Goal: Transaction & Acquisition: Purchase product/service

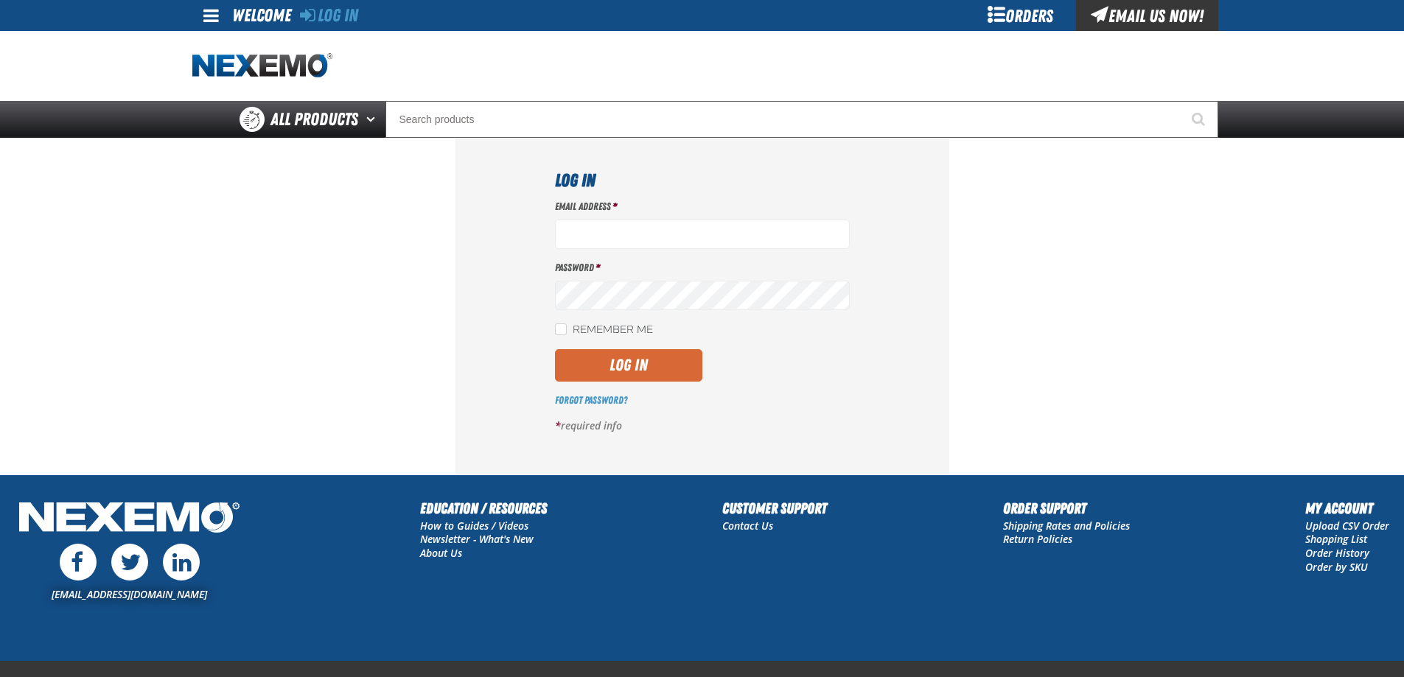
type input "[EMAIL_ADDRESS][DOMAIN_NAME]"
click at [617, 351] on button "Log In" at bounding box center [628, 365] width 147 height 32
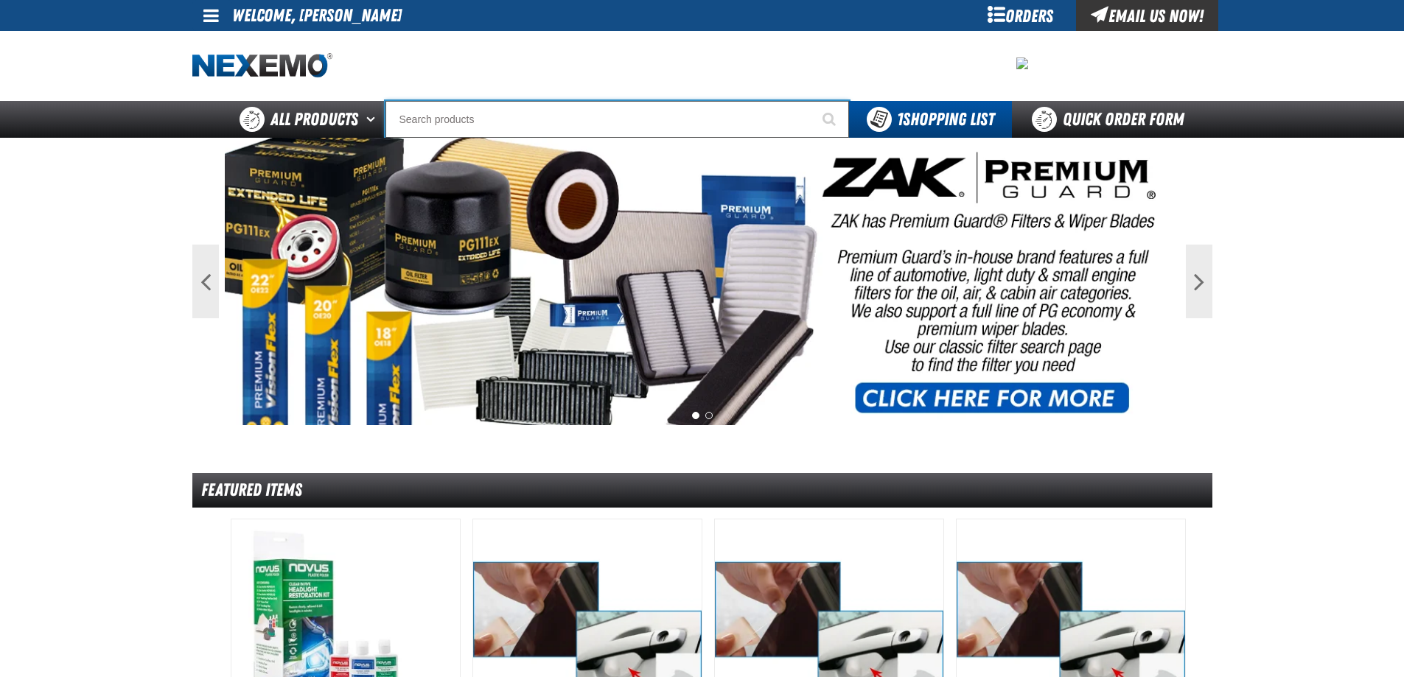
click at [418, 116] on input "Search" at bounding box center [616, 119] width 463 height 37
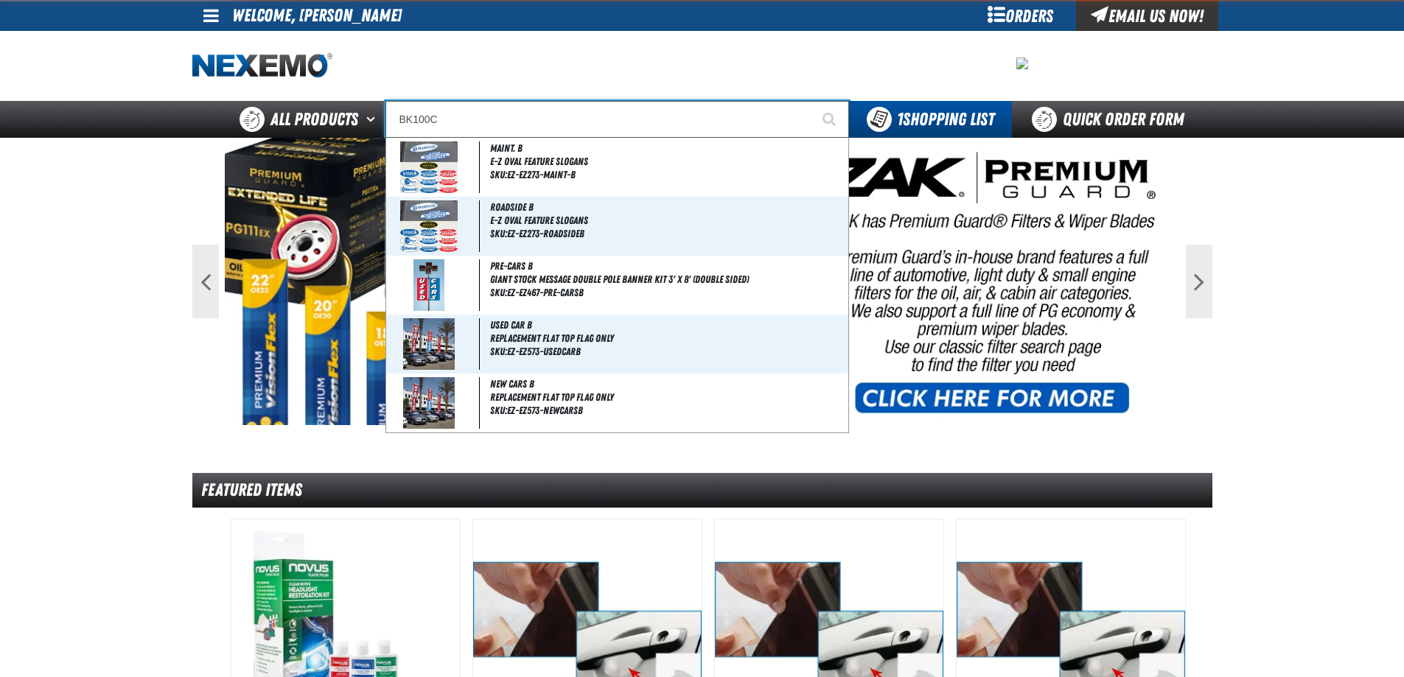
type input "BK100C"
click at [812, 101] on button "Start Searching" at bounding box center [830, 119] width 37 height 37
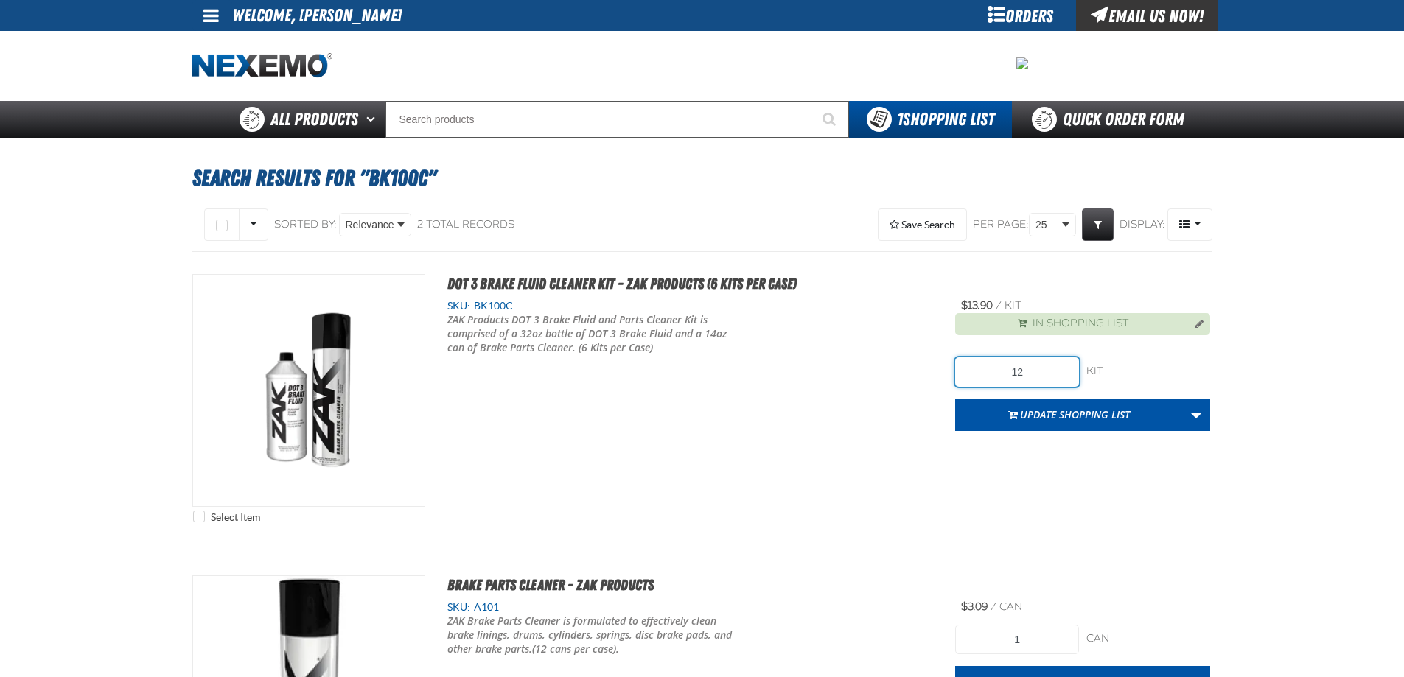
click at [1034, 372] on input "12" at bounding box center [1017, 371] width 124 height 29
click at [981, 360] on input "12" at bounding box center [1017, 371] width 124 height 29
type input "24"
click at [870, 449] on div "Select Item DOT 3 Brake Fluid Cleaner Kit - ZAK Products (6 Kits per Case) SKU:…" at bounding box center [702, 402] width 1020 height 256
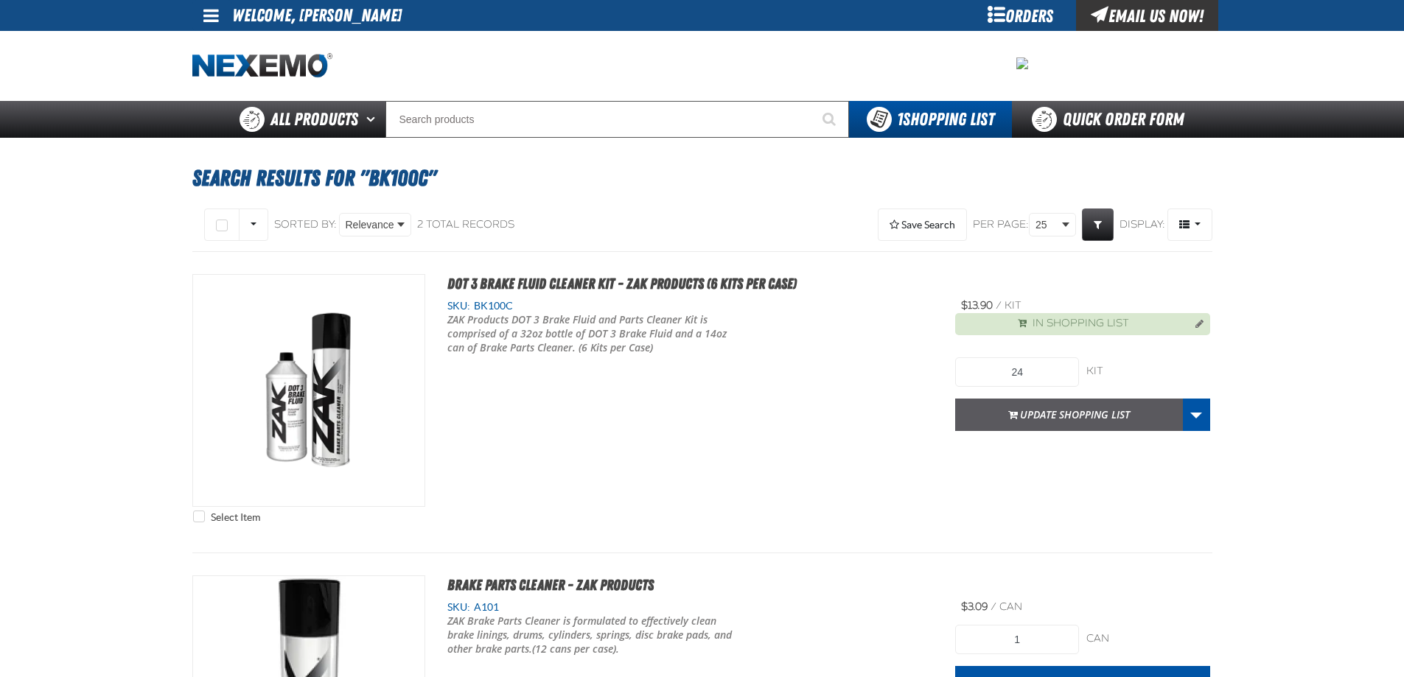
click at [1037, 413] on button "Update Shopping List" at bounding box center [1069, 415] width 228 height 32
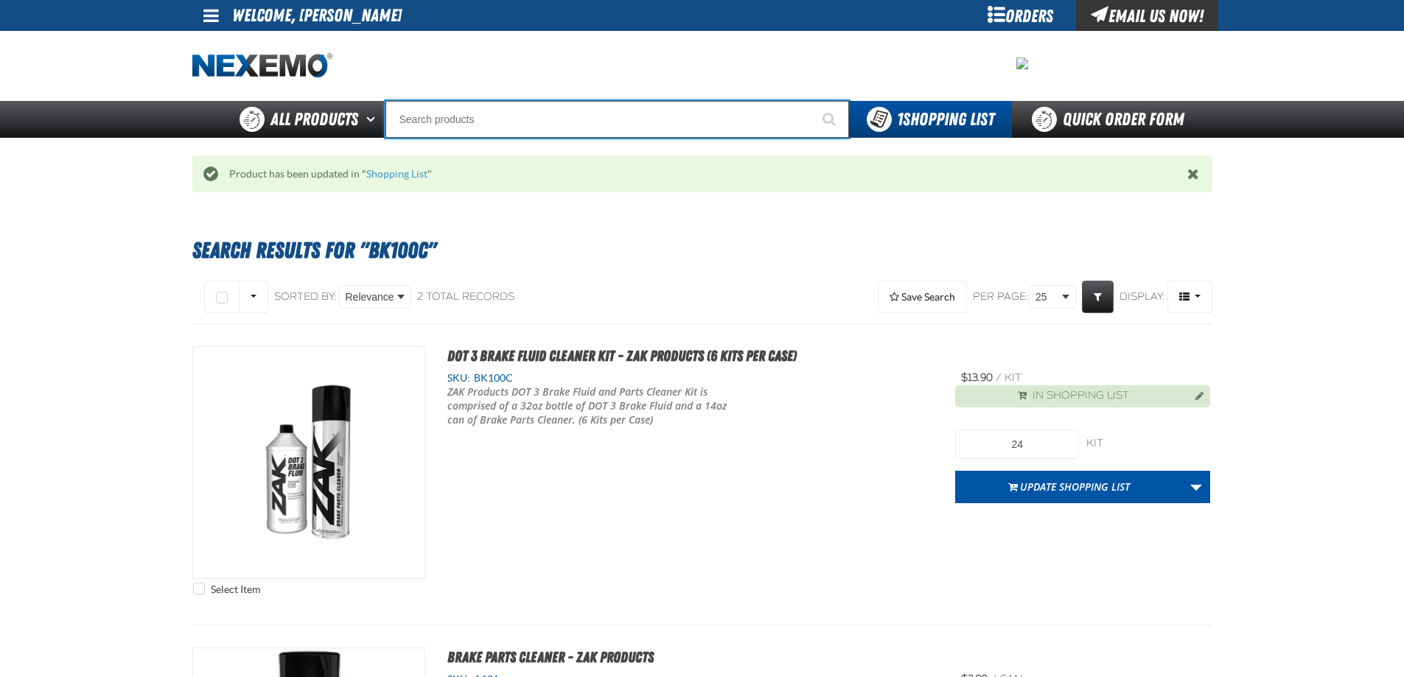
click at [507, 121] on input "Search" at bounding box center [616, 119] width 463 height 37
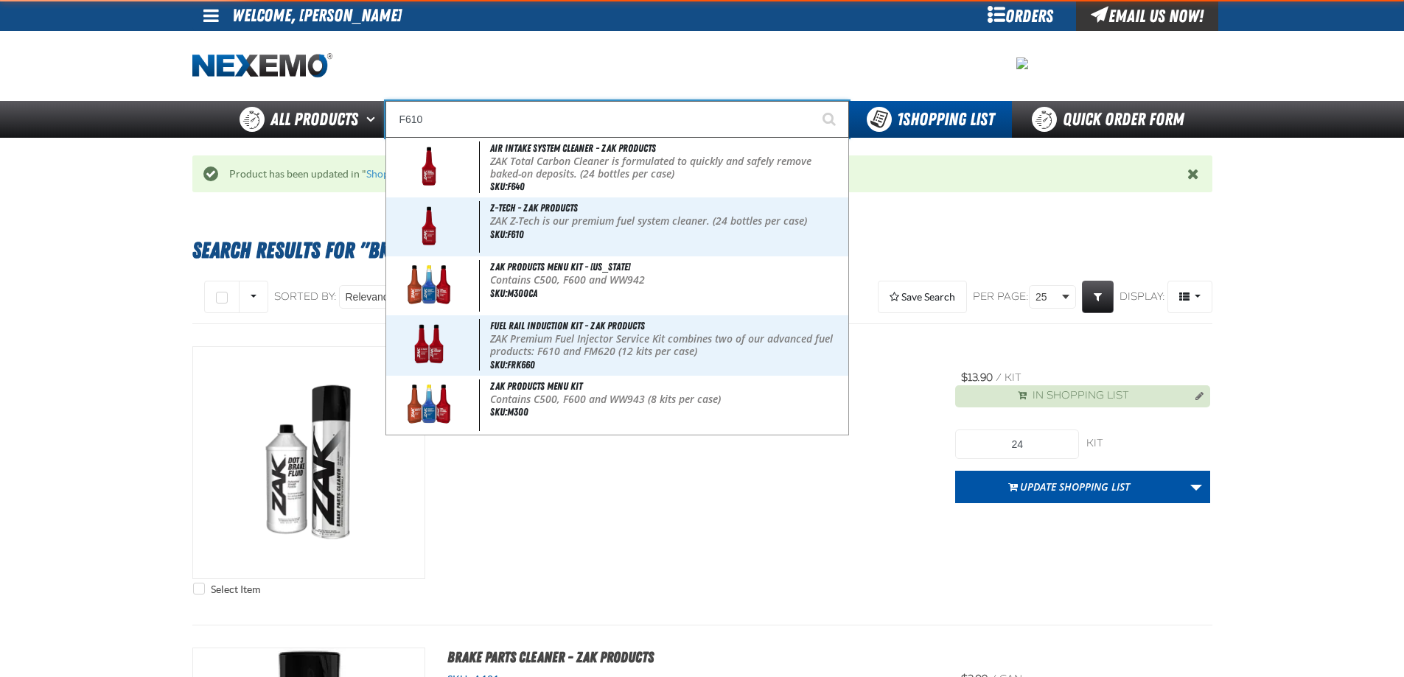
type input "F610"
click at [812, 101] on button "Start Searching" at bounding box center [830, 119] width 37 height 37
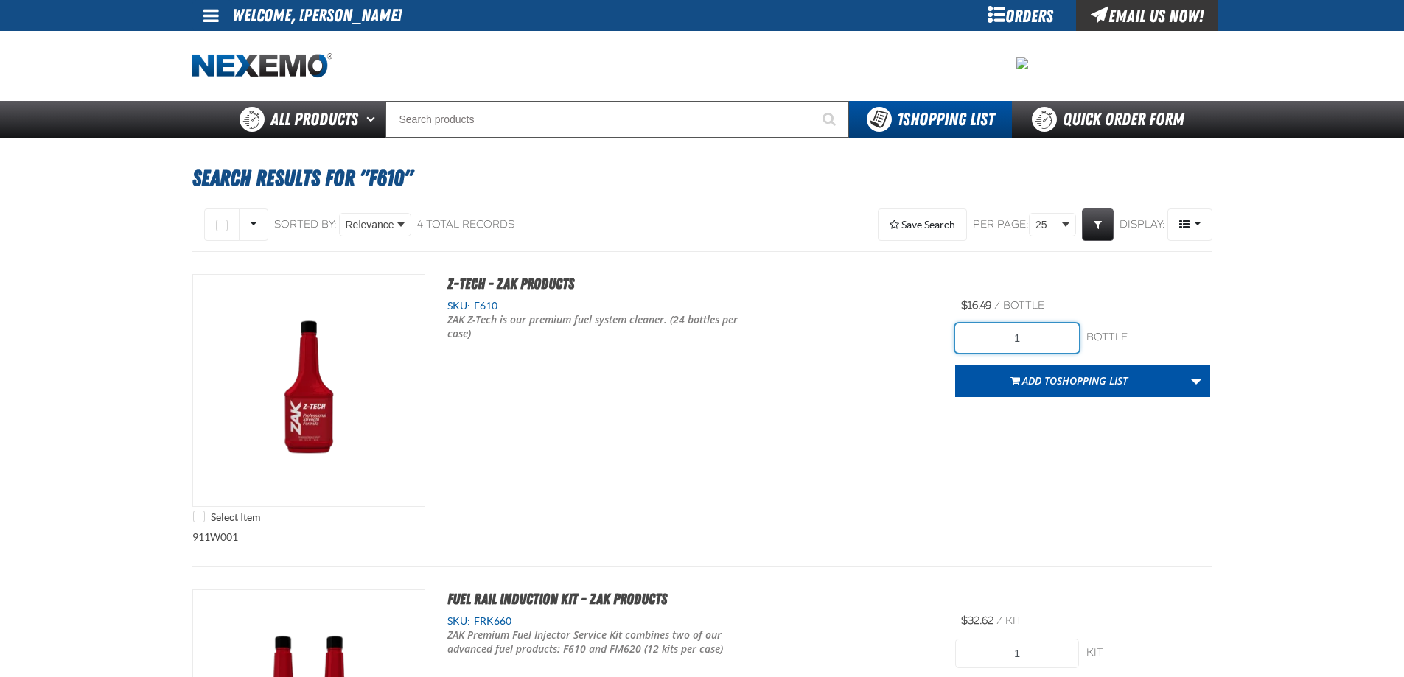
click at [1026, 337] on input "1" at bounding box center [1017, 337] width 124 height 29
type input "48"
click at [909, 393] on div "Select Item Z-Tech - ZAK Products SKU: F610 ZAK Z-Tech is our premium fuel syst…" at bounding box center [702, 402] width 1020 height 256
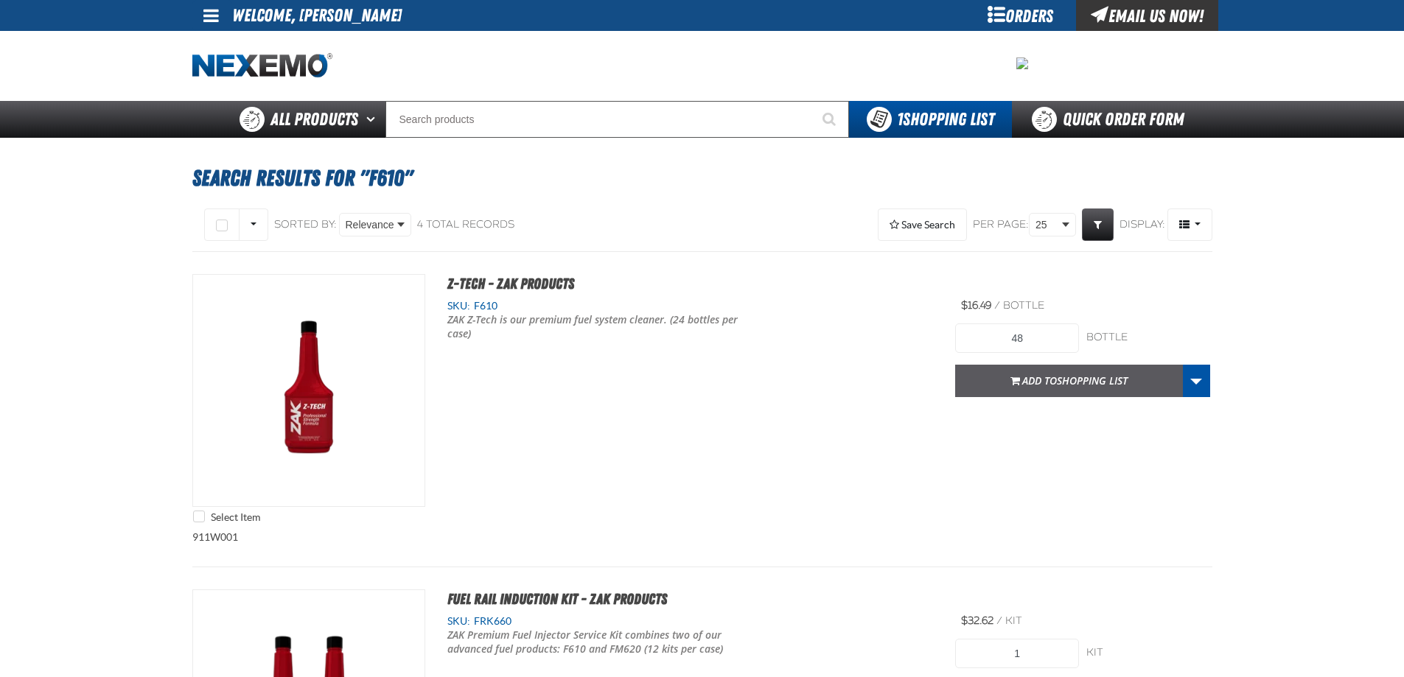
click at [999, 383] on button "Add to Shopping List" at bounding box center [1069, 381] width 228 height 32
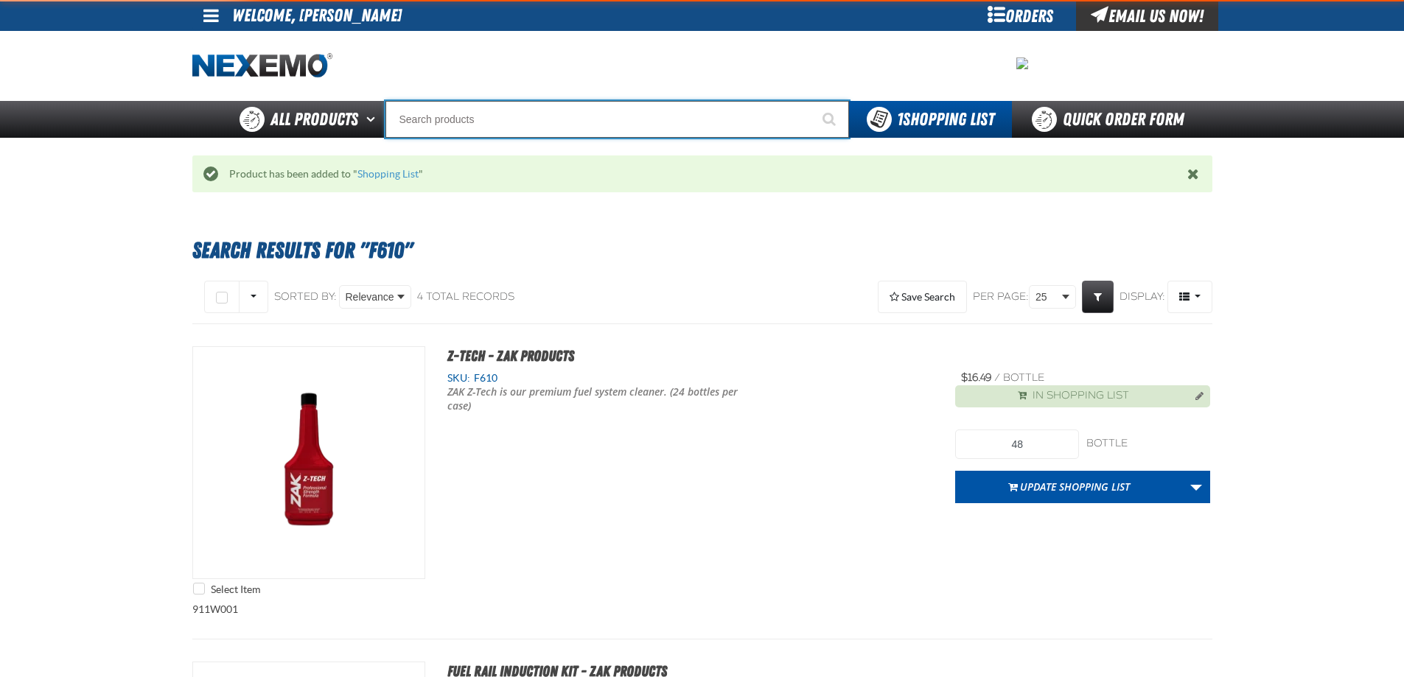
click at [427, 122] on input "Search" at bounding box center [616, 119] width 463 height 37
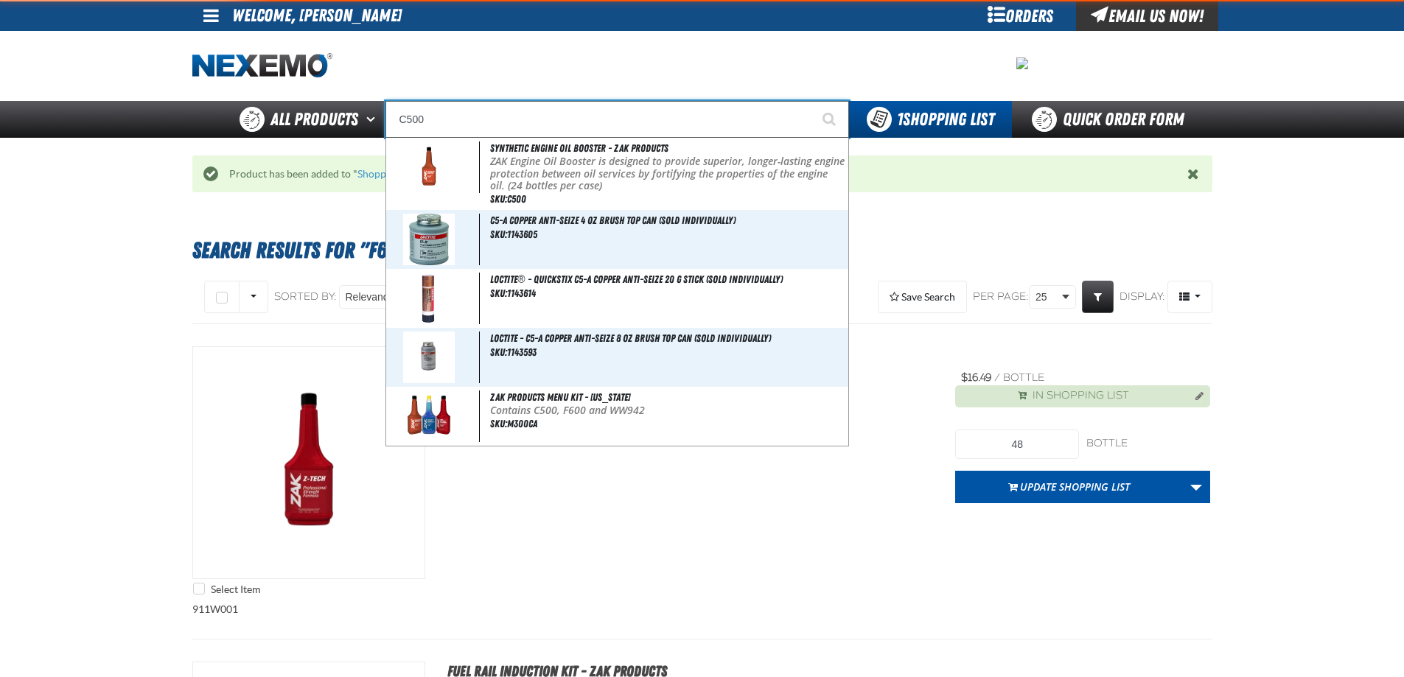
type input "C500"
click at [812, 101] on button "Start Searching" at bounding box center [830, 119] width 37 height 37
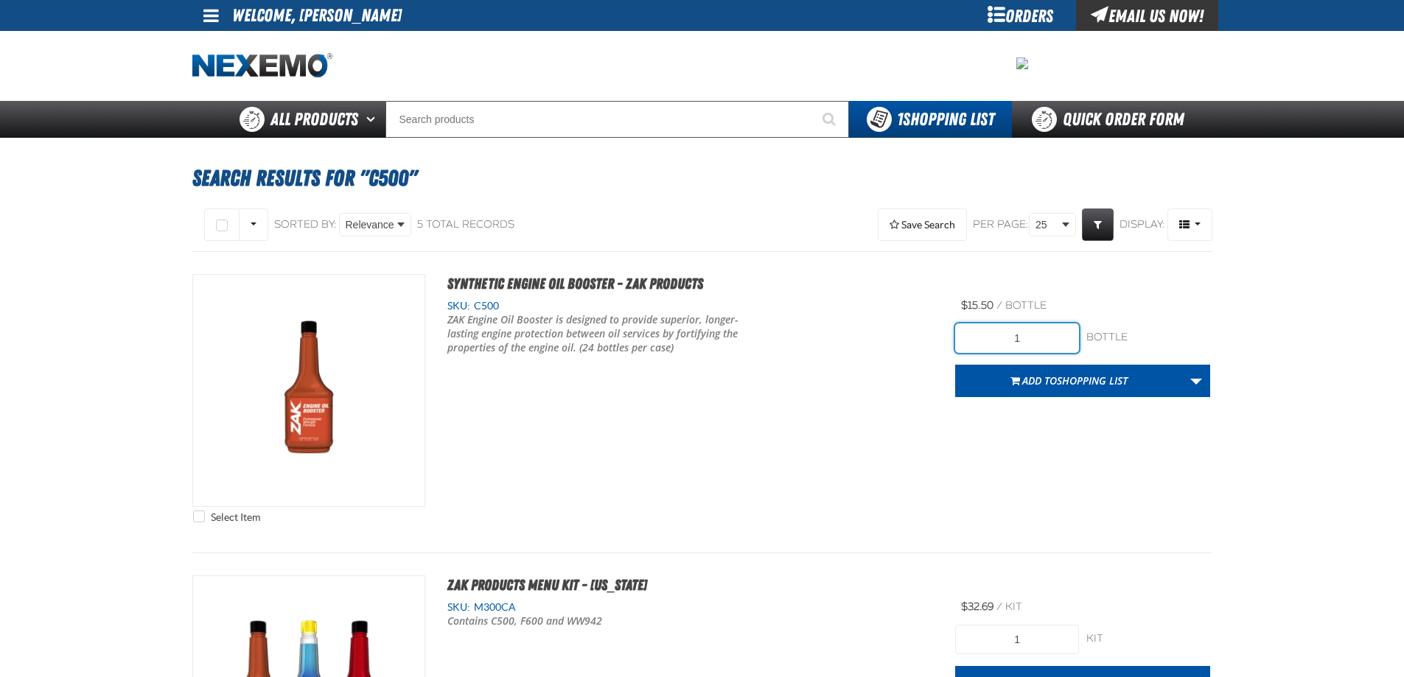
drag, startPoint x: 995, startPoint y: 335, endPoint x: 1027, endPoint y: 337, distance: 31.8
click at [1027, 337] on input "1" at bounding box center [1017, 337] width 124 height 29
type input "24"
click at [831, 450] on div "Select Item Synthetic Engine Oil Booster - ZAK Products SKU: C500" at bounding box center [702, 402] width 1020 height 256
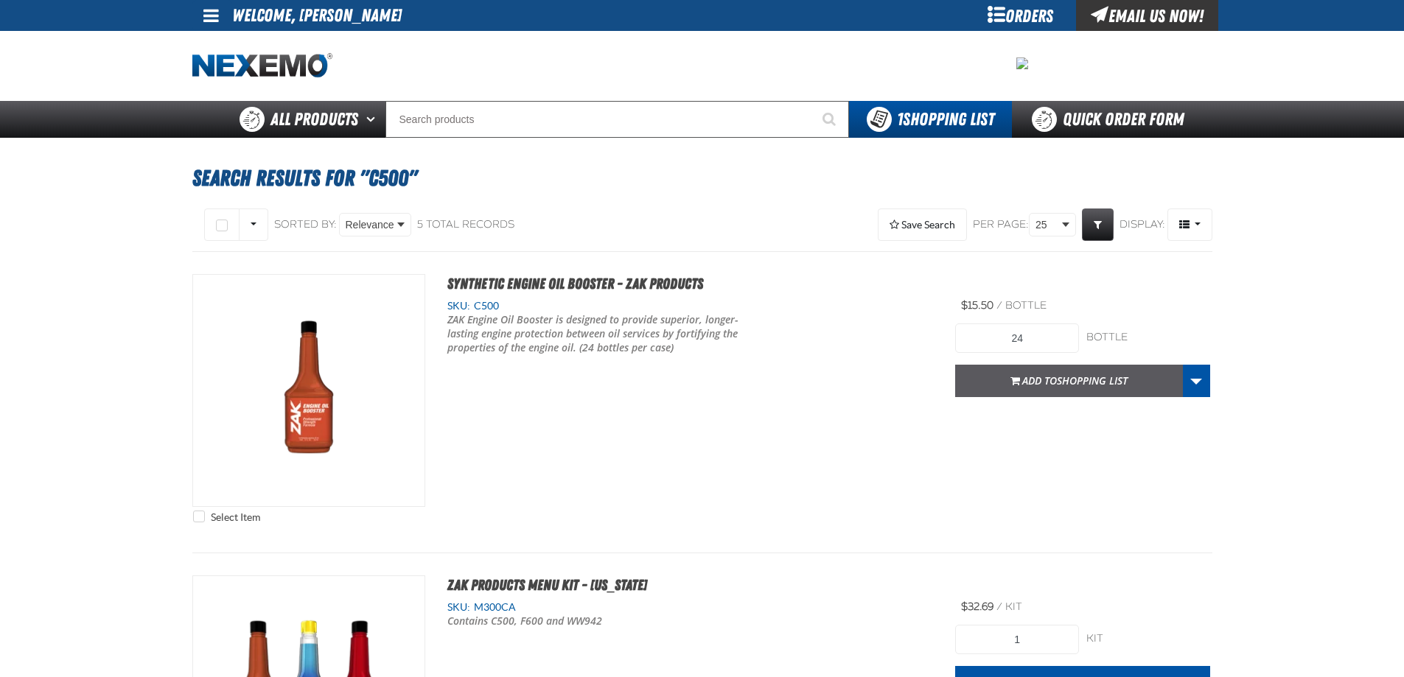
click at [1017, 388] on button "Add to Shopping List" at bounding box center [1069, 381] width 228 height 32
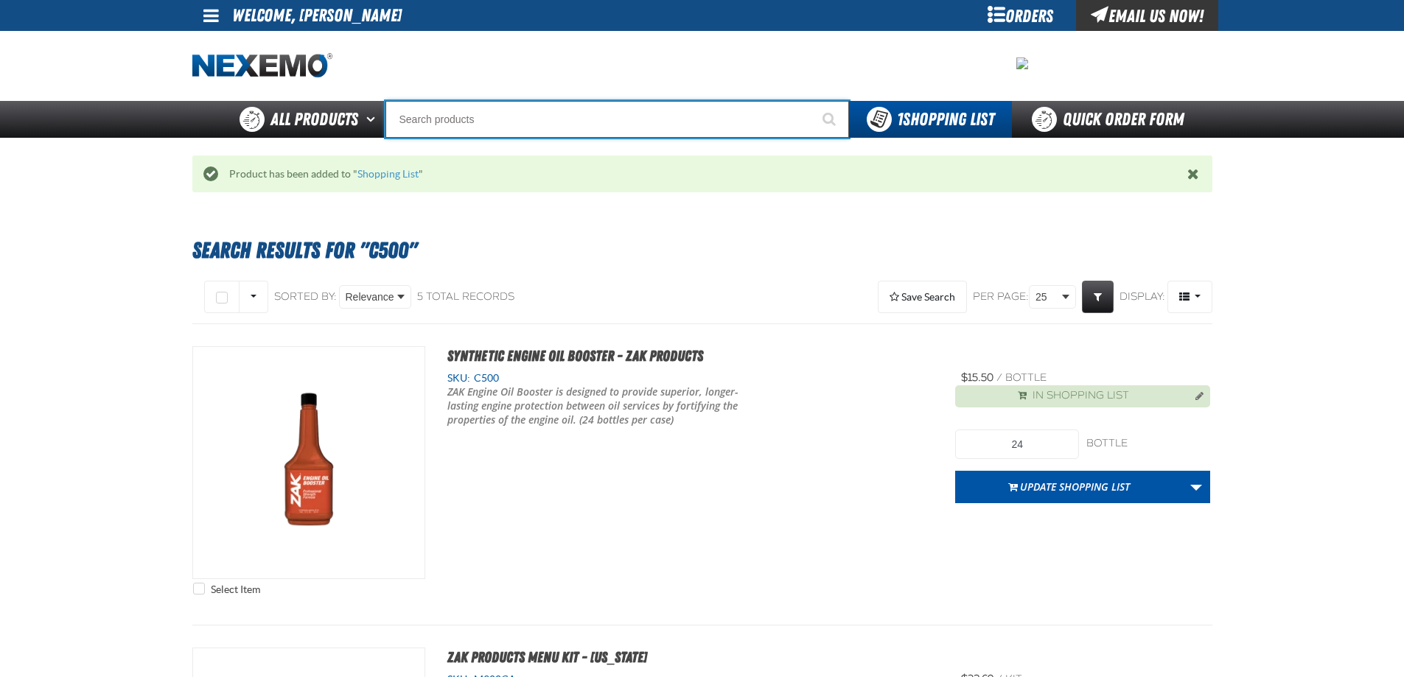
click at [489, 122] on input "Search" at bounding box center [616, 119] width 463 height 37
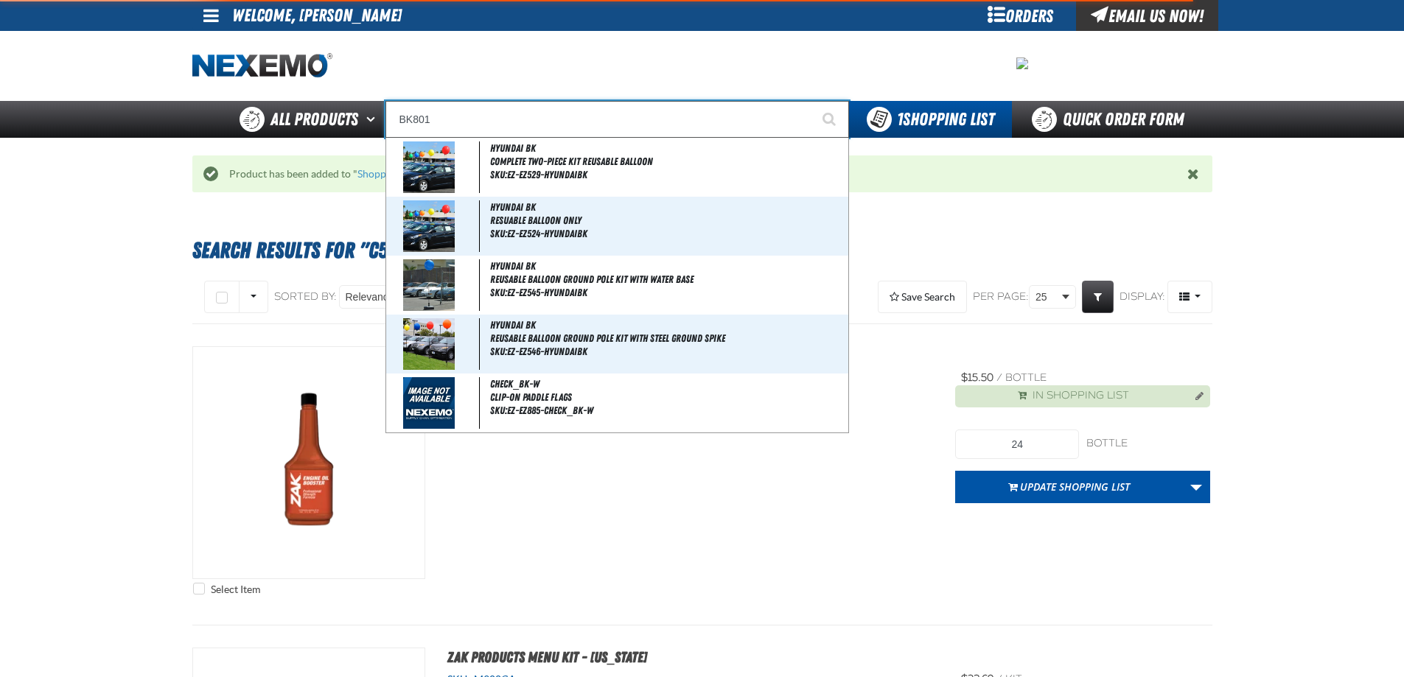
type input "BK801"
click at [812, 101] on button "Start Searching" at bounding box center [830, 119] width 37 height 37
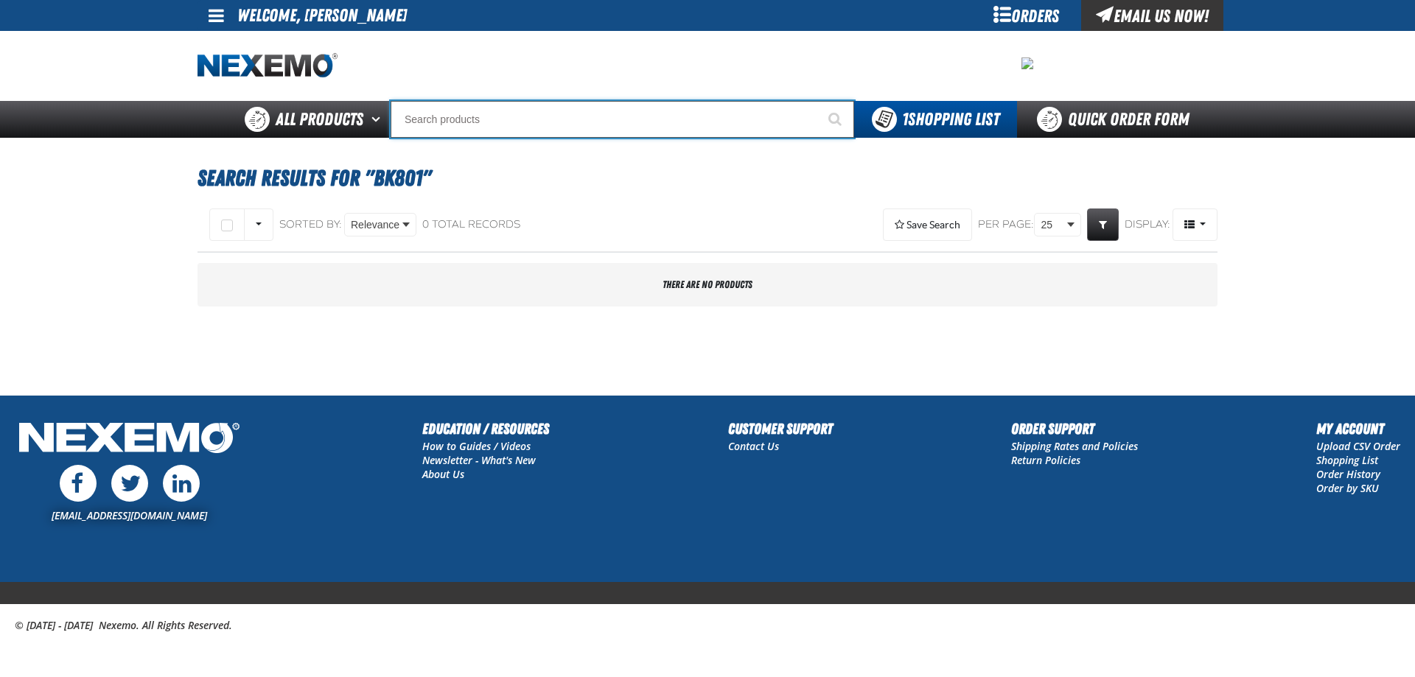
click at [540, 114] on input "Search" at bounding box center [622, 119] width 463 height 37
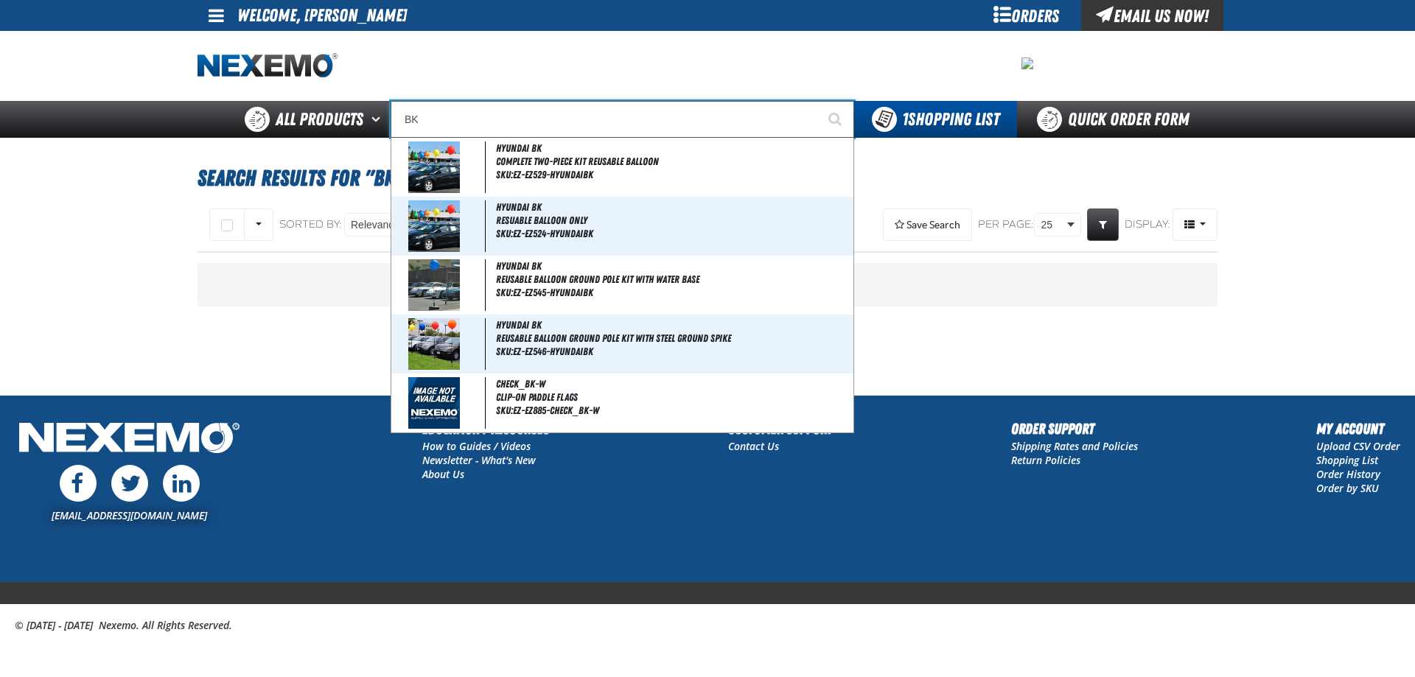
type input "B"
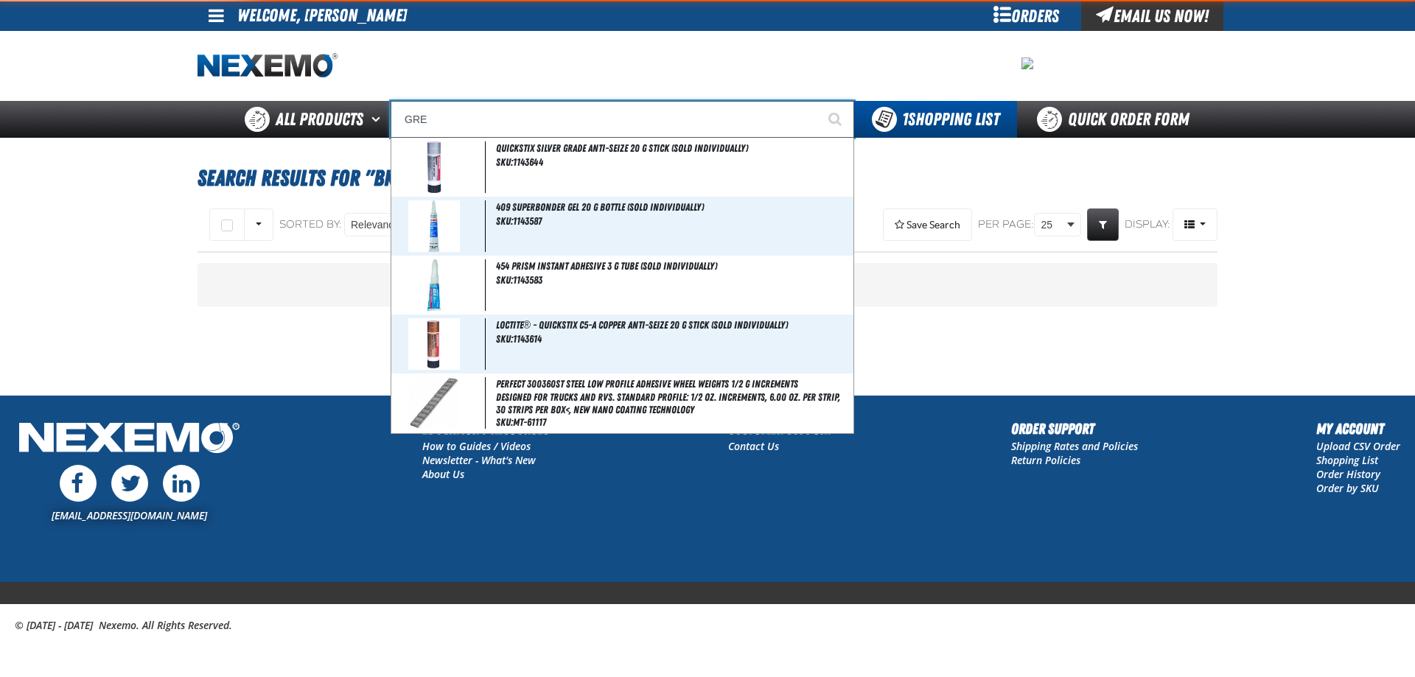
type input "GREA"
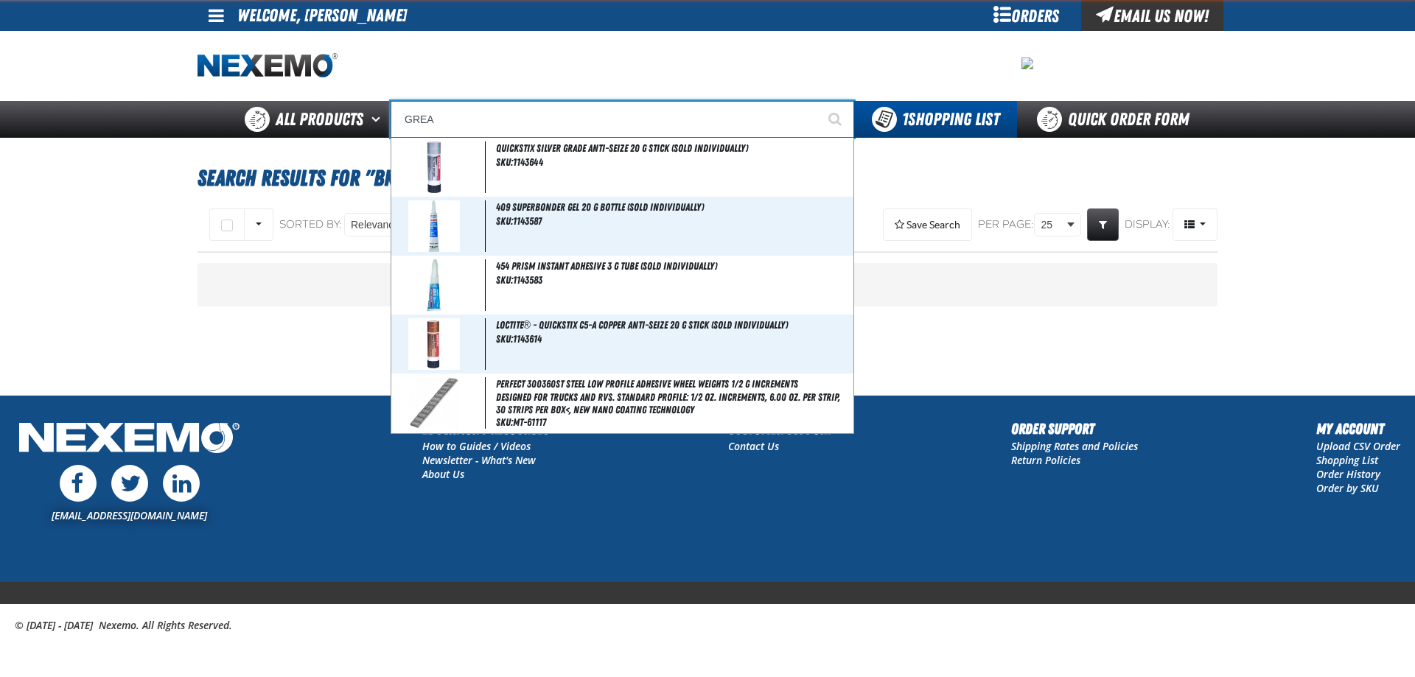
type input "GREAT"
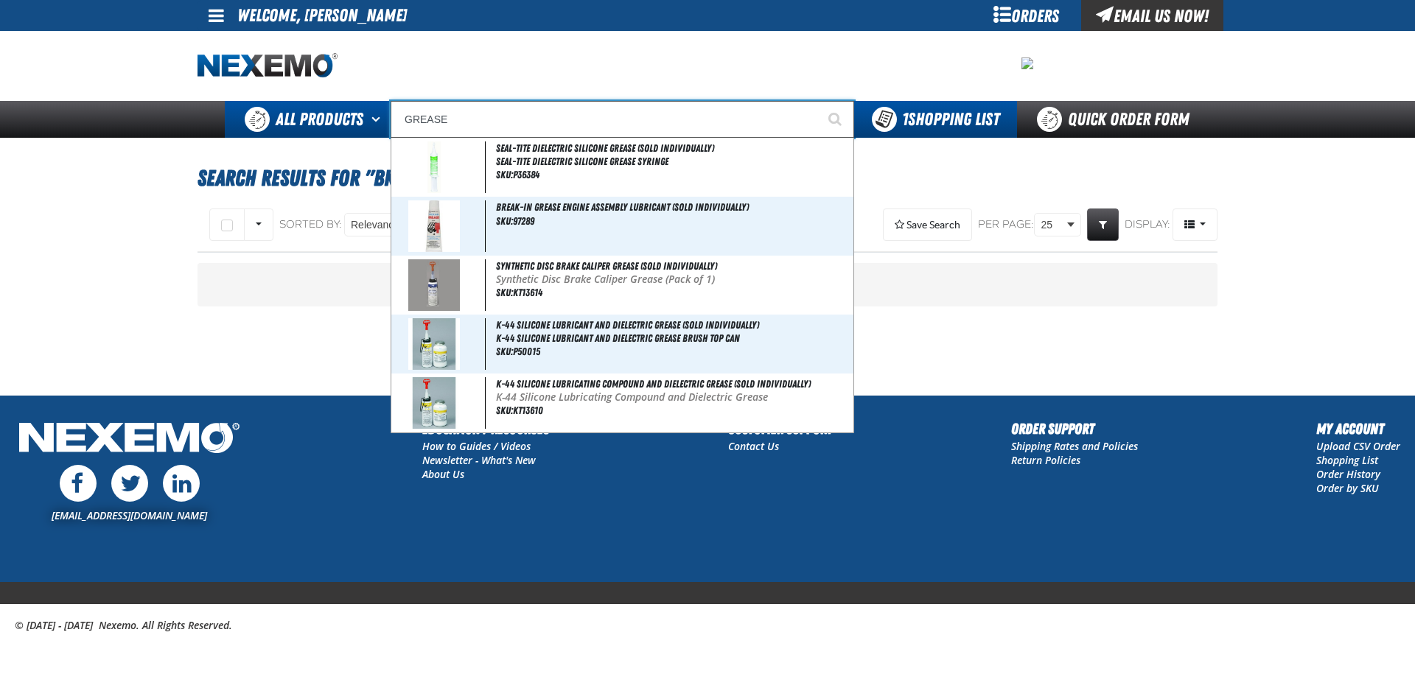
drag, startPoint x: 493, startPoint y: 122, endPoint x: 364, endPoint y: 109, distance: 129.6
click at [364, 109] on div "Back All Products Adhesives After Market Parts Automotive Chemicals Body Hardwa…" at bounding box center [708, 119] width 1032 height 37
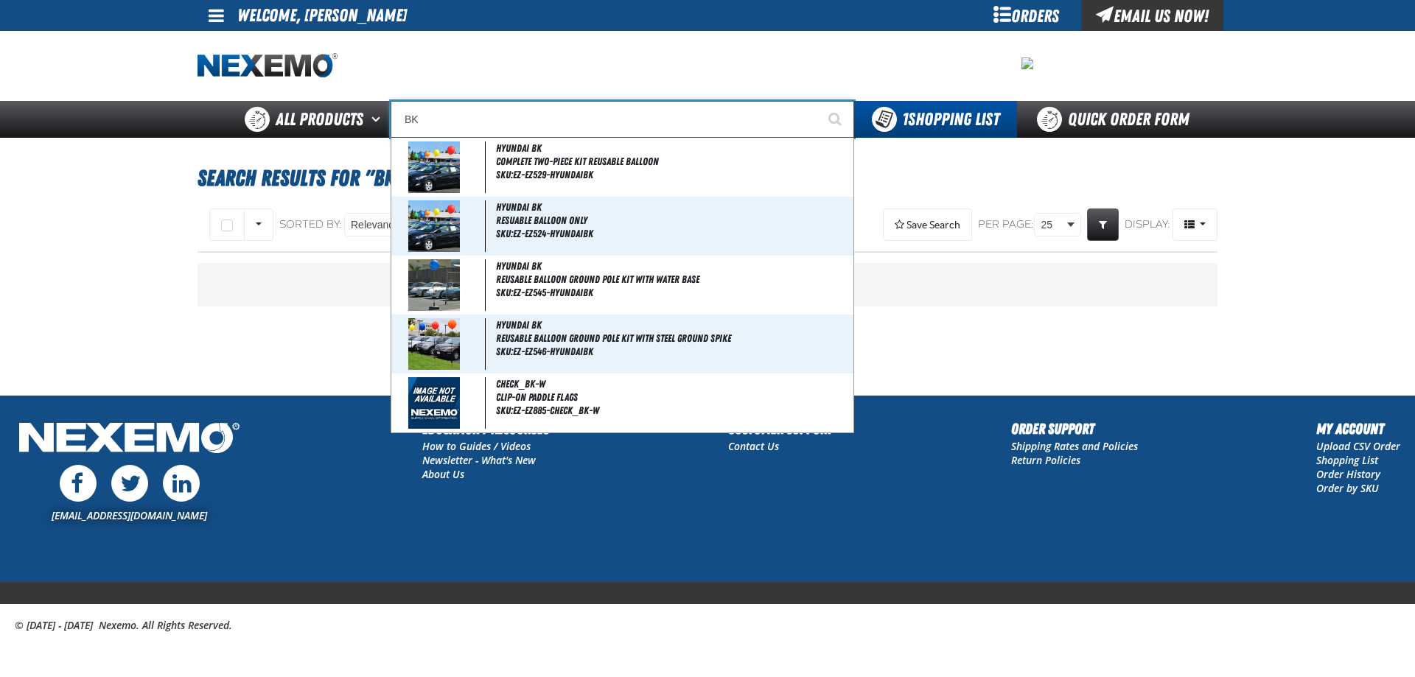
type input "BK"
click at [88, 282] on main "Search Results for "BK801" Select All on Page All visible" at bounding box center [707, 266] width 1415 height 257
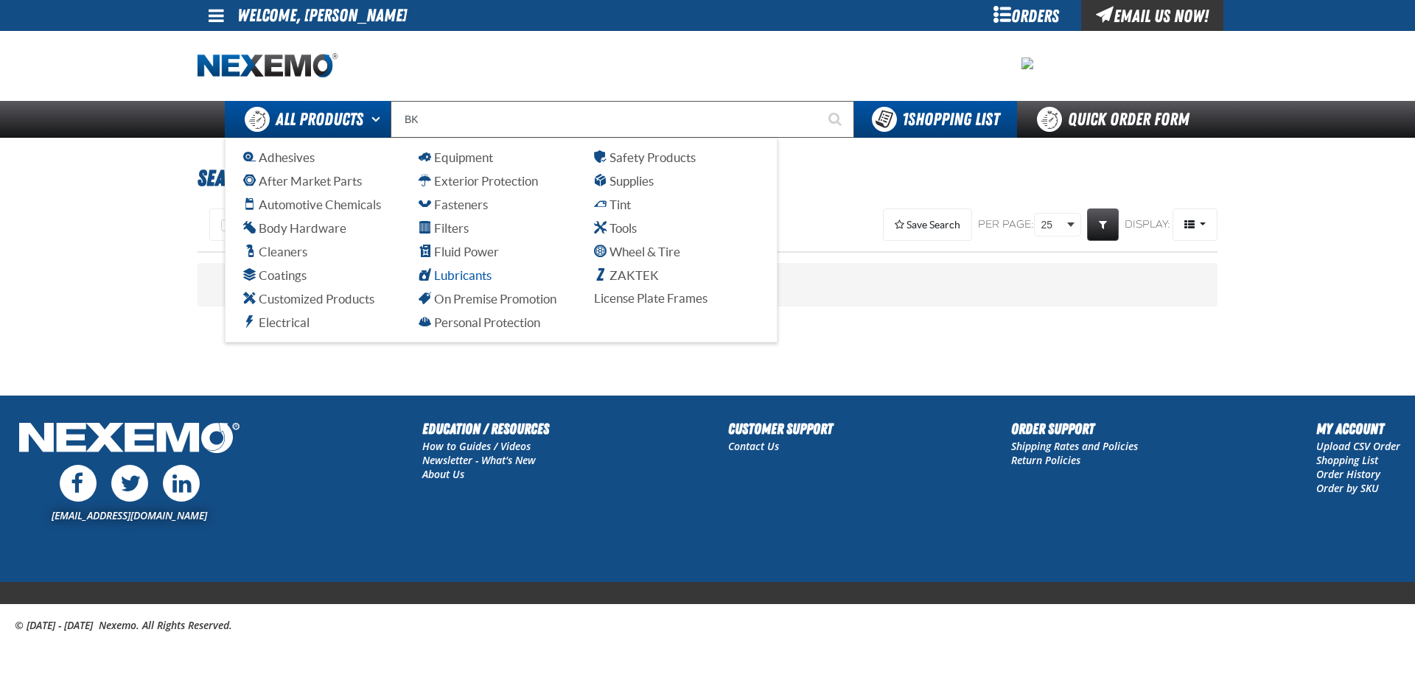
click at [476, 273] on span "Lubricants" at bounding box center [455, 275] width 73 height 14
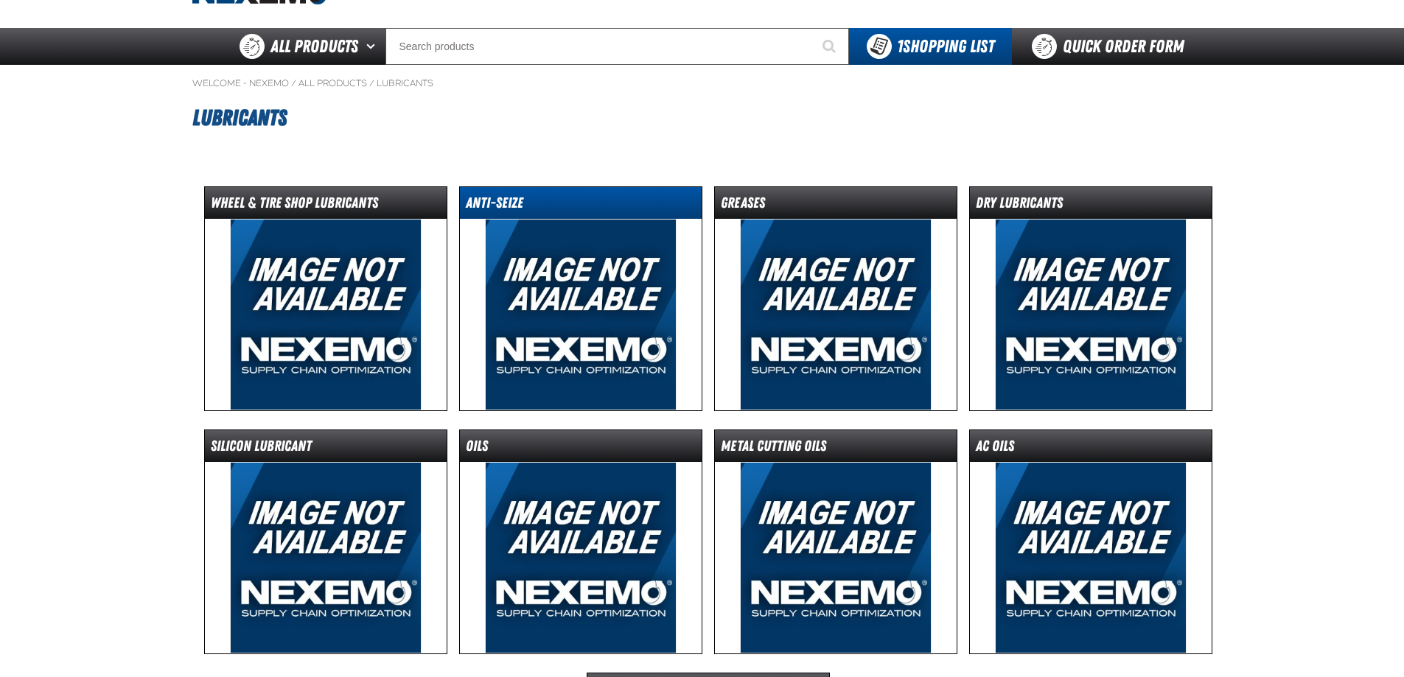
scroll to position [147, 0]
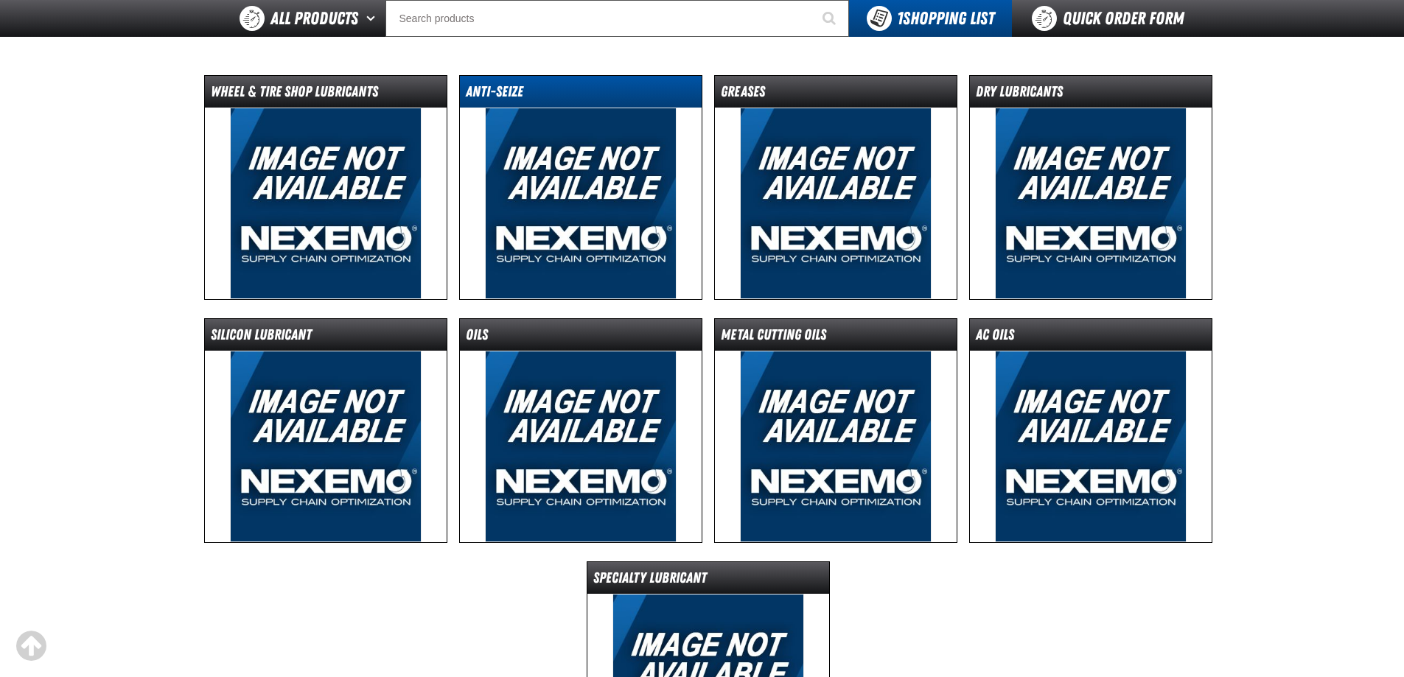
click at [536, 96] on dt "Anti-Seize" at bounding box center [581, 95] width 242 height 26
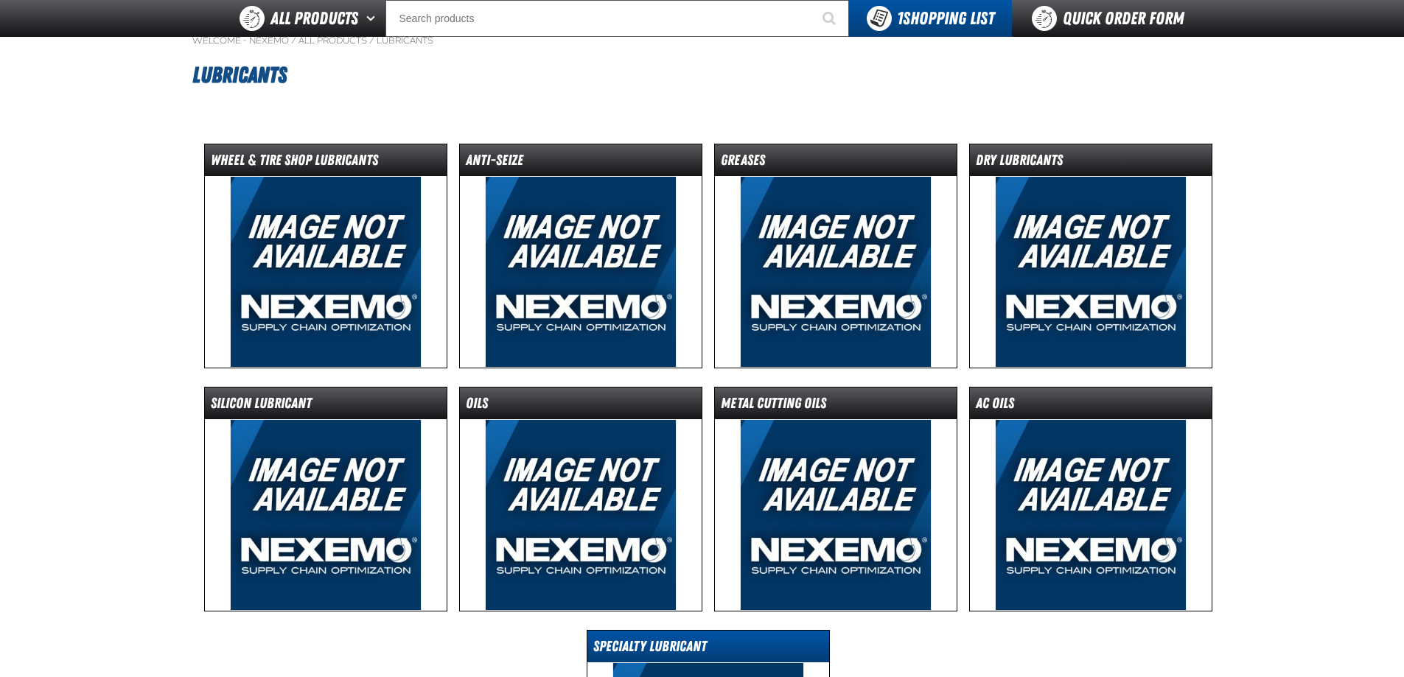
scroll to position [74, 0]
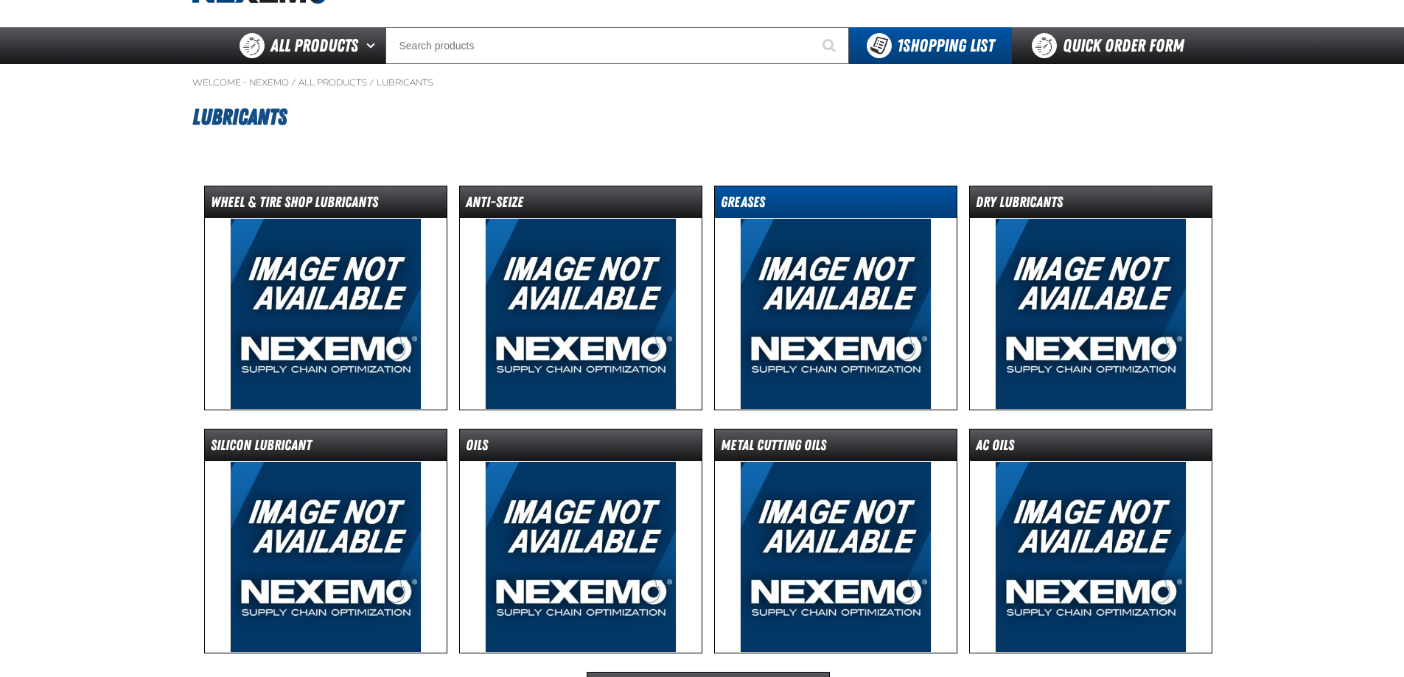
click at [807, 195] on dt "Greases" at bounding box center [836, 205] width 242 height 26
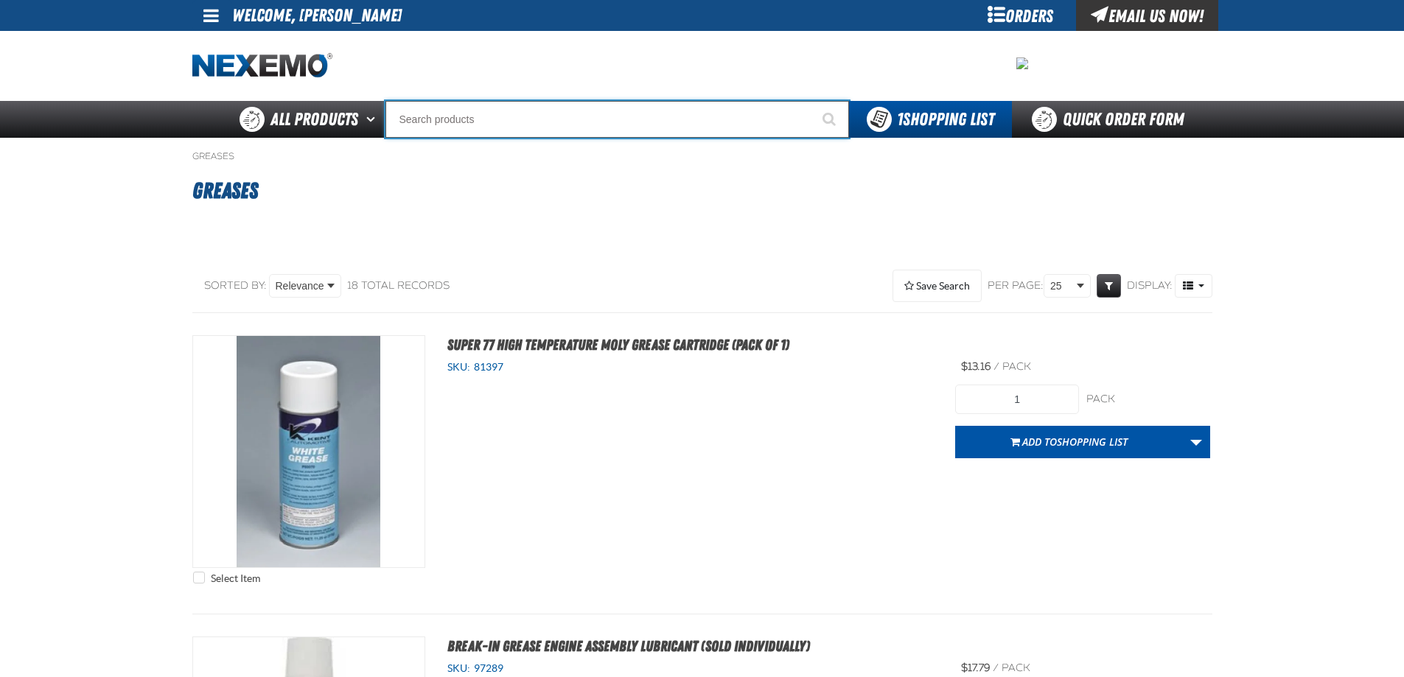
click at [426, 113] on input "Search" at bounding box center [616, 119] width 463 height 37
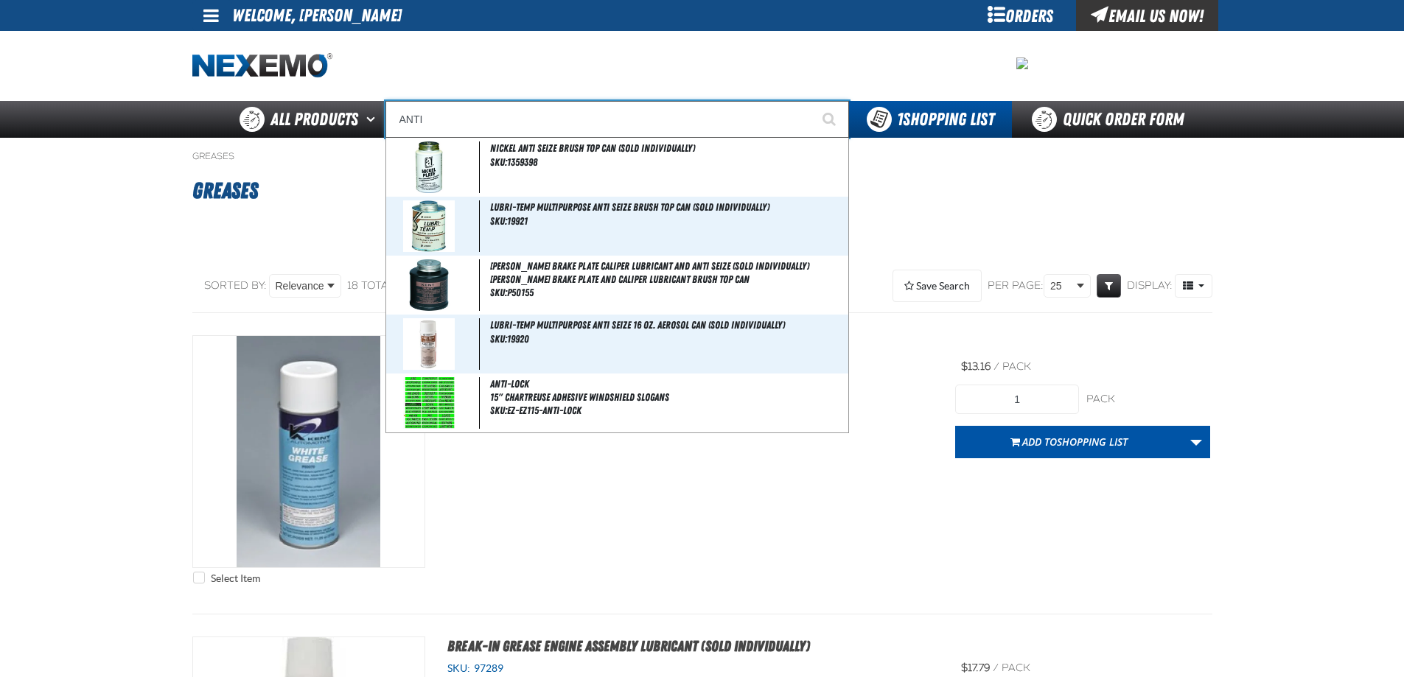
drag, startPoint x: 466, startPoint y: 123, endPoint x: 181, endPoint y: 100, distance: 285.3
click at [183, 100] on div "Staging Site 5.1 Upgrade Site My Account My Account Support Ticket Support Tick…" at bounding box center [702, 69] width 1404 height 138
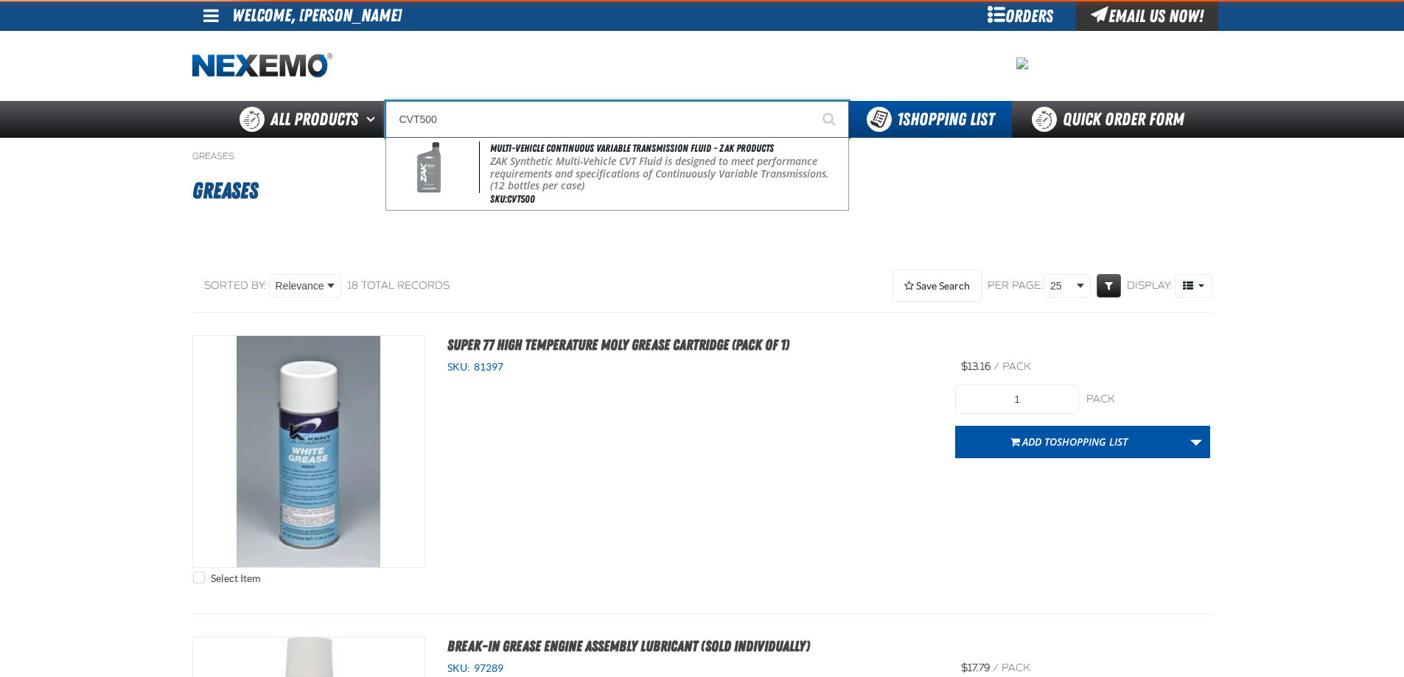
type input "CVT500"
click at [812, 101] on button "Start Searching" at bounding box center [830, 119] width 37 height 37
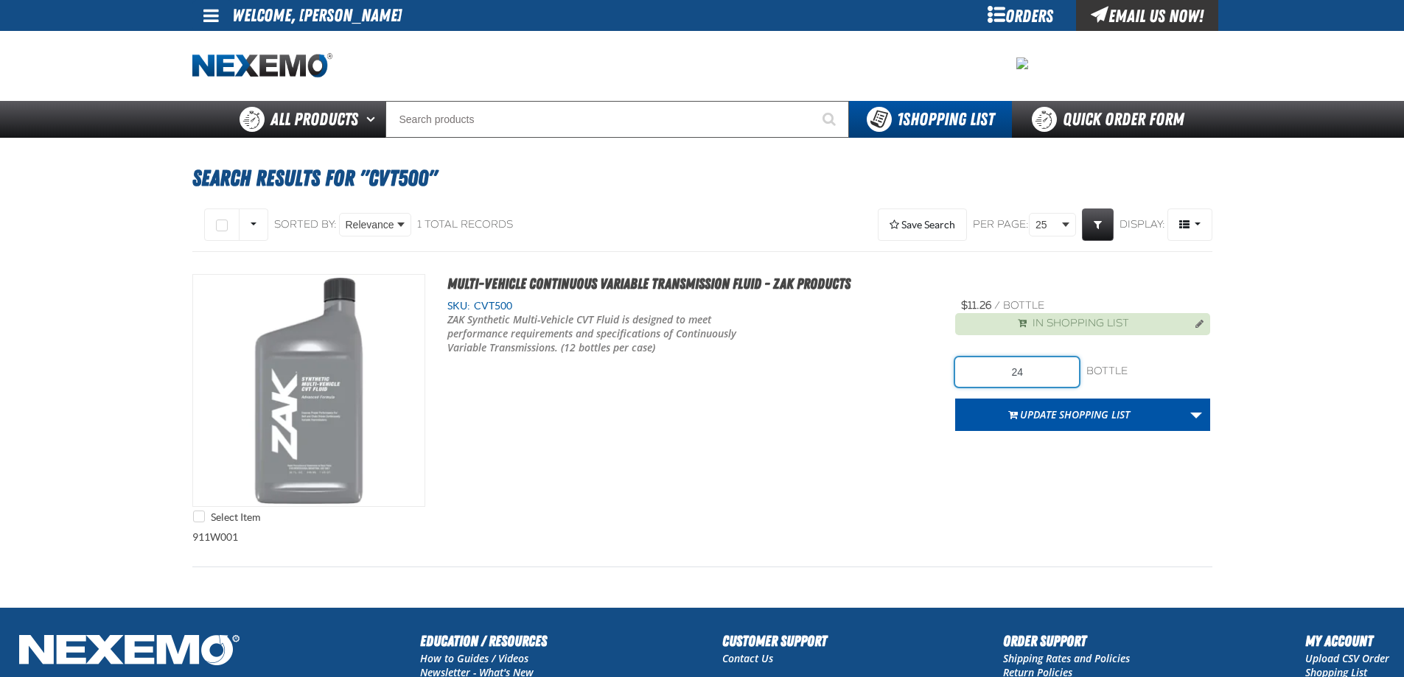
drag, startPoint x: 989, startPoint y: 370, endPoint x: 1082, endPoint y: 375, distance: 93.7
click at [1083, 377] on div "24 bottle bottle" at bounding box center [1082, 371] width 255 height 29
type input "60"
click at [894, 415] on div "Select Item Multi-Vehicle Continuous Variable Transmission Fluid - ZAK Products…" at bounding box center [702, 402] width 1020 height 256
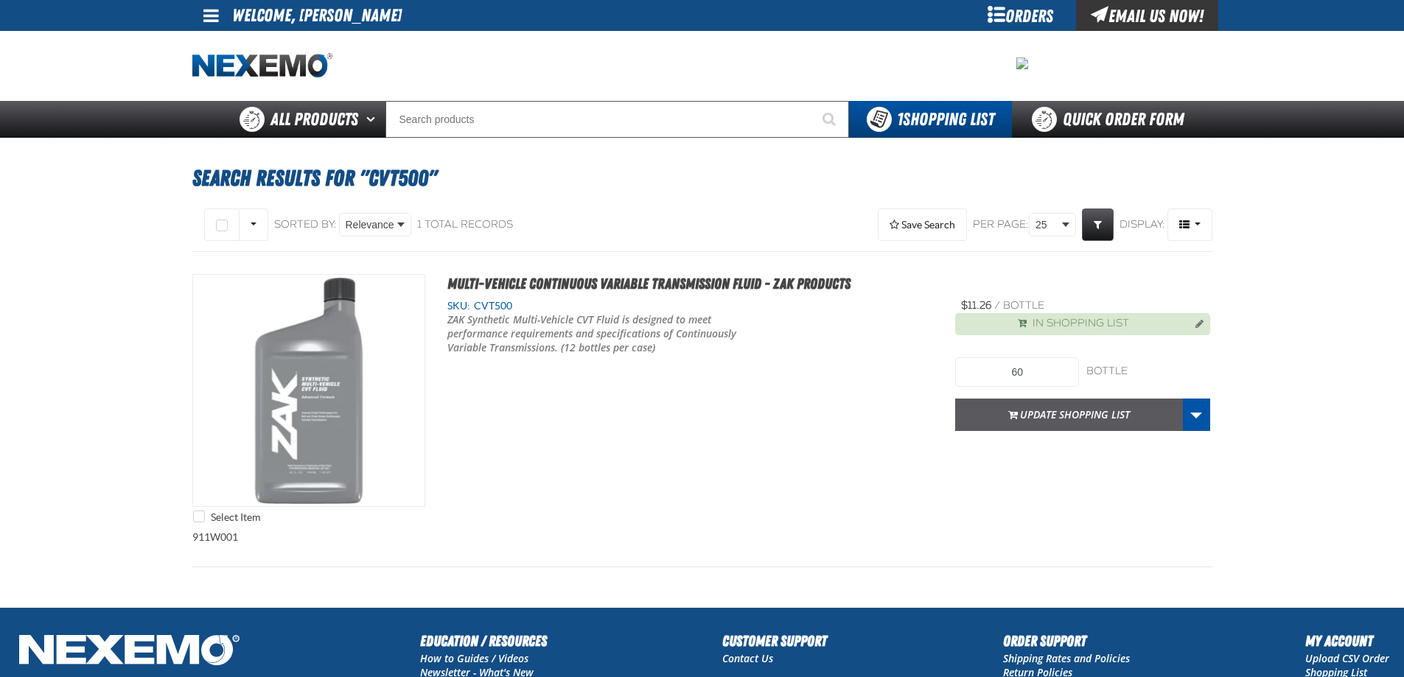
click at [1007, 413] on button "Update Shopping List" at bounding box center [1069, 415] width 228 height 32
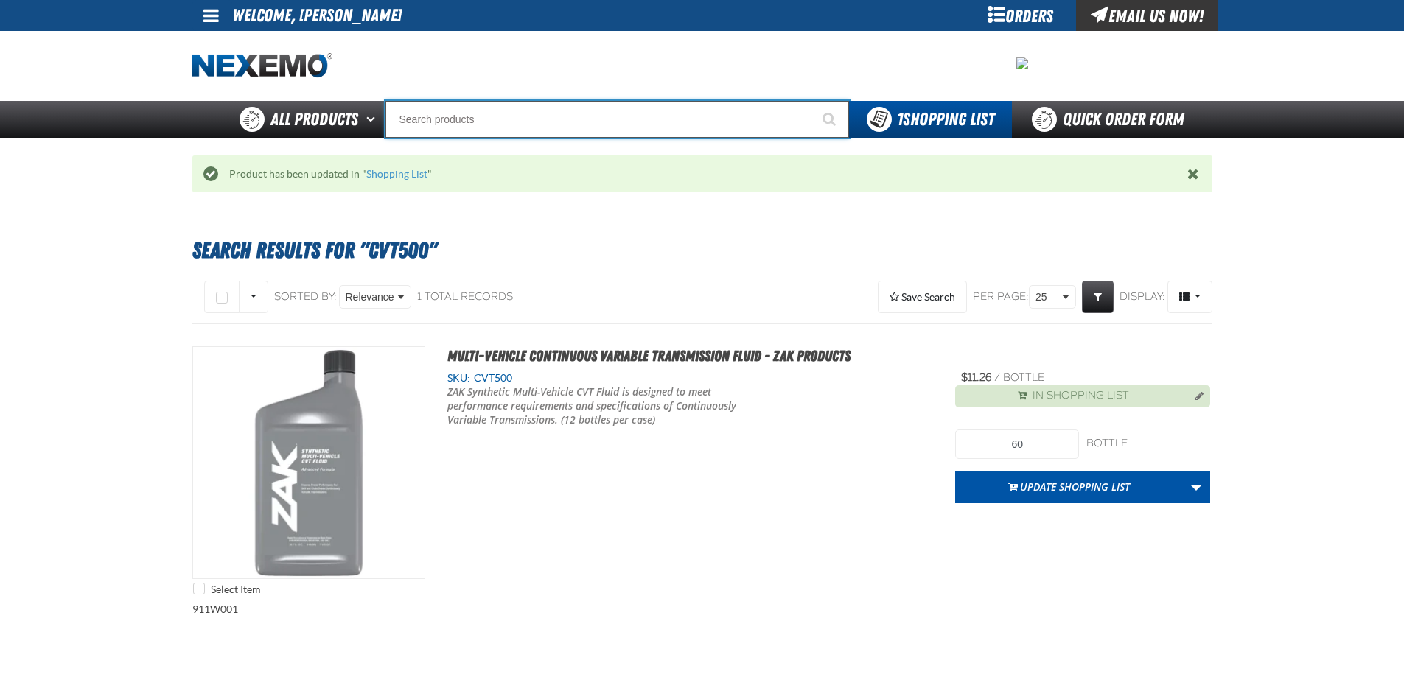
click at [435, 115] on input "Search" at bounding box center [616, 119] width 463 height 37
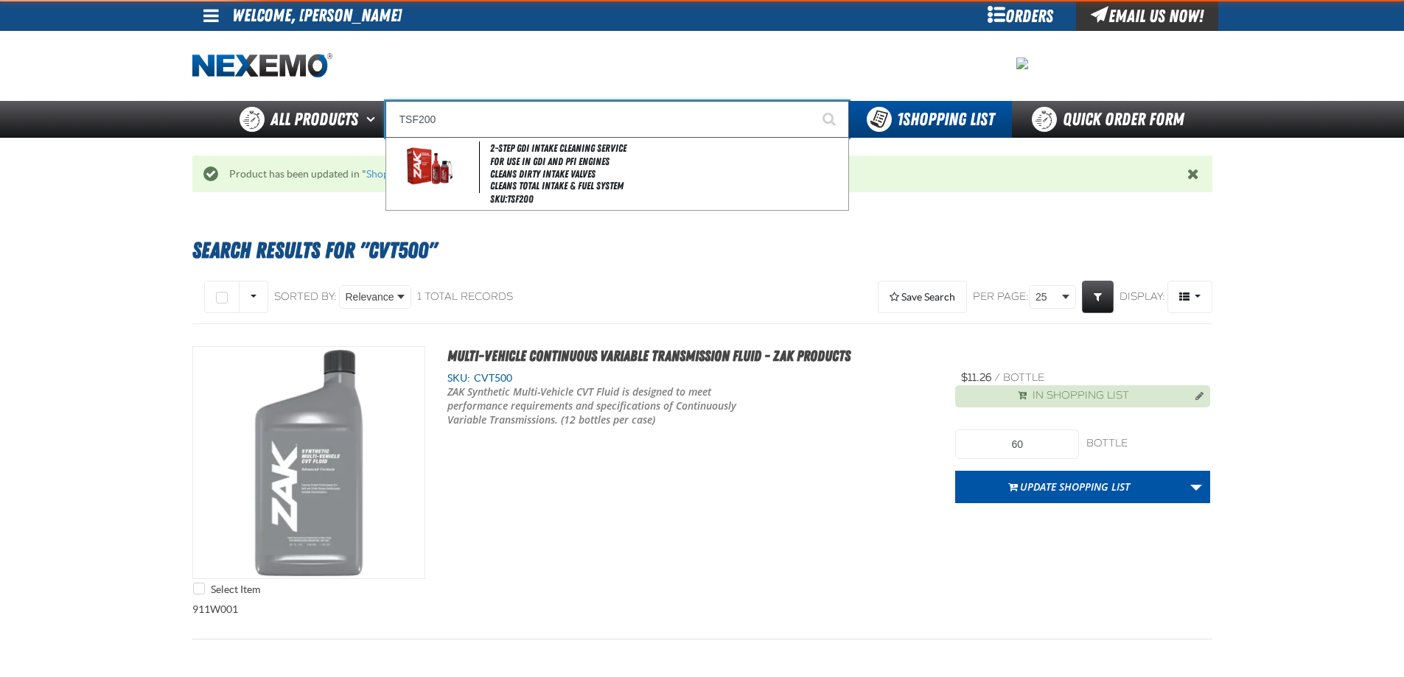
type input "TSF200"
click at [812, 101] on button "Start Searching" at bounding box center [830, 119] width 37 height 37
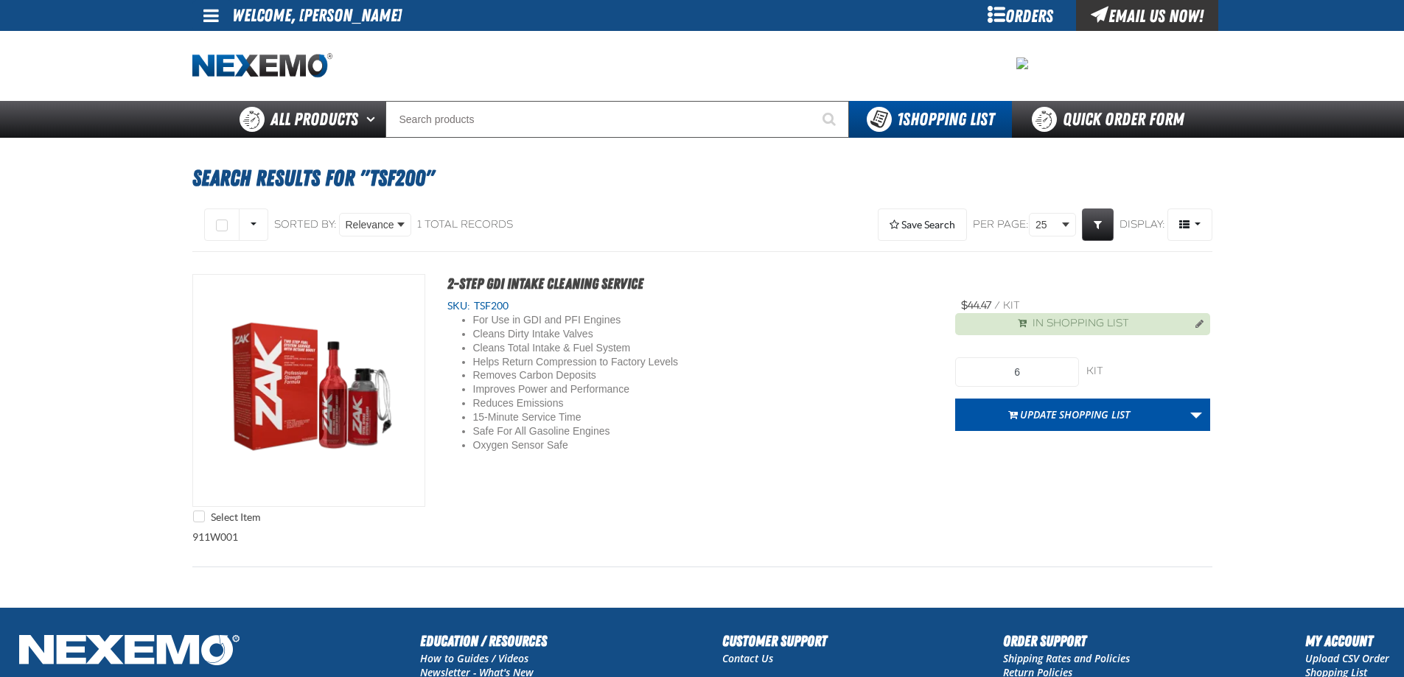
drag, startPoint x: 854, startPoint y: 388, endPoint x: 957, endPoint y: 381, distance: 103.4
click at [855, 388] on div "For Use in GDI and PFI Engines Cleans Dirty Intake Valves Cleans Total Intake &…" at bounding box center [690, 382] width 486 height 139
click at [1043, 414] on button "Update Shopping List" at bounding box center [1069, 415] width 228 height 32
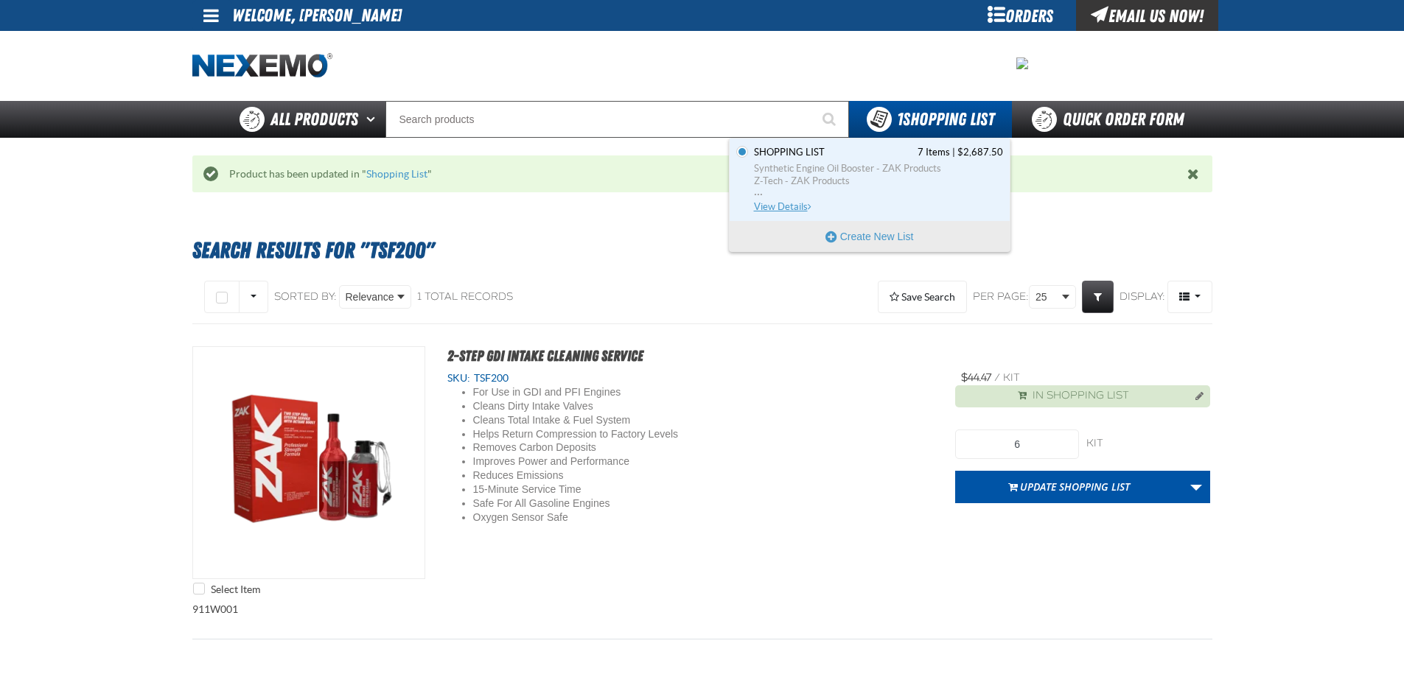
click at [875, 156] on span "Shopping List 7 Items | $2,687.50" at bounding box center [878, 152] width 249 height 13
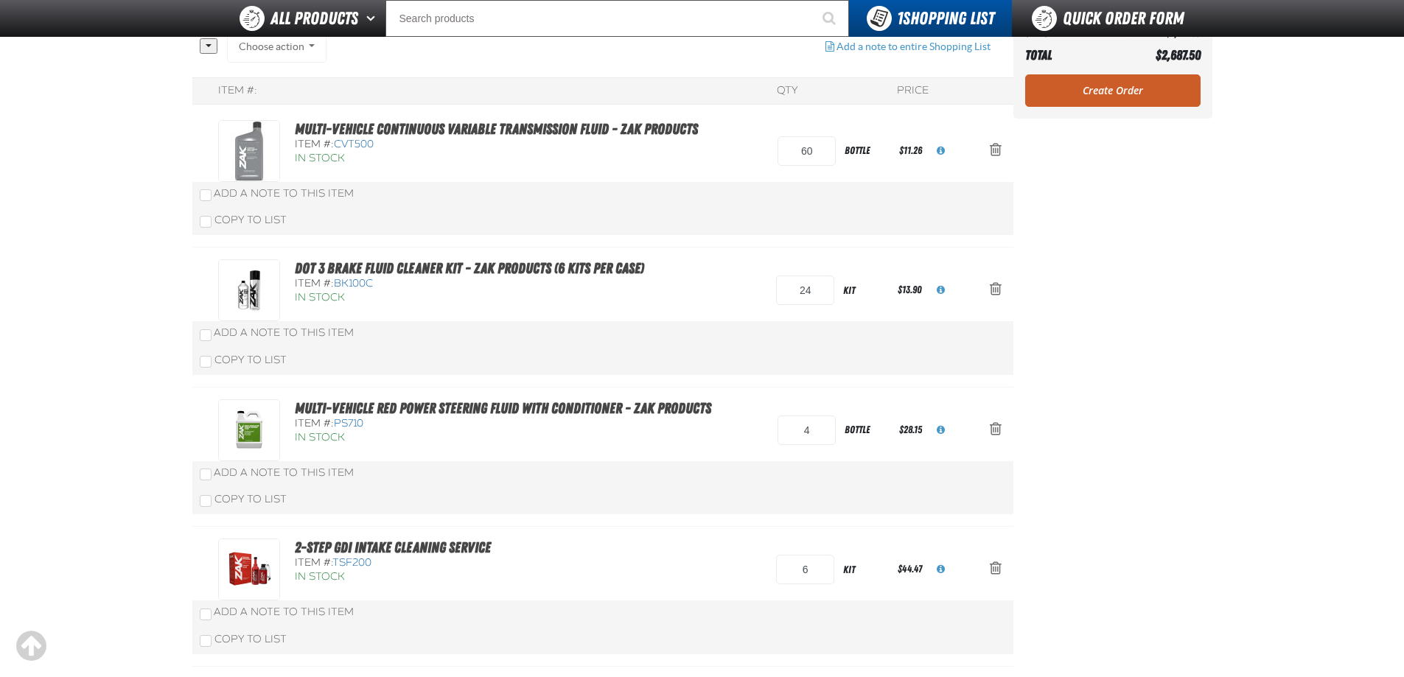
scroll to position [147, 0]
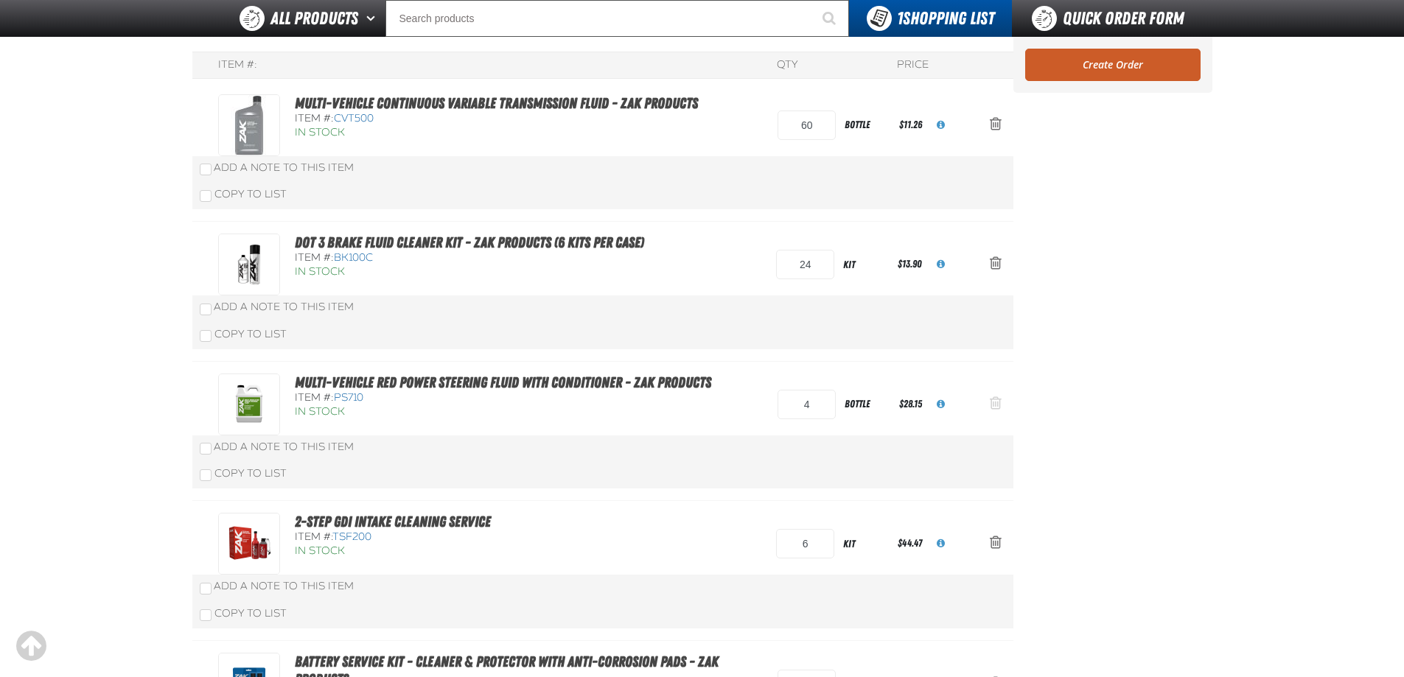
click at [998, 402] on span "Action Remove Multi-Vehicle Red Power Steering Fluid with Conditioner - ZAK Pro…" at bounding box center [996, 403] width 12 height 15
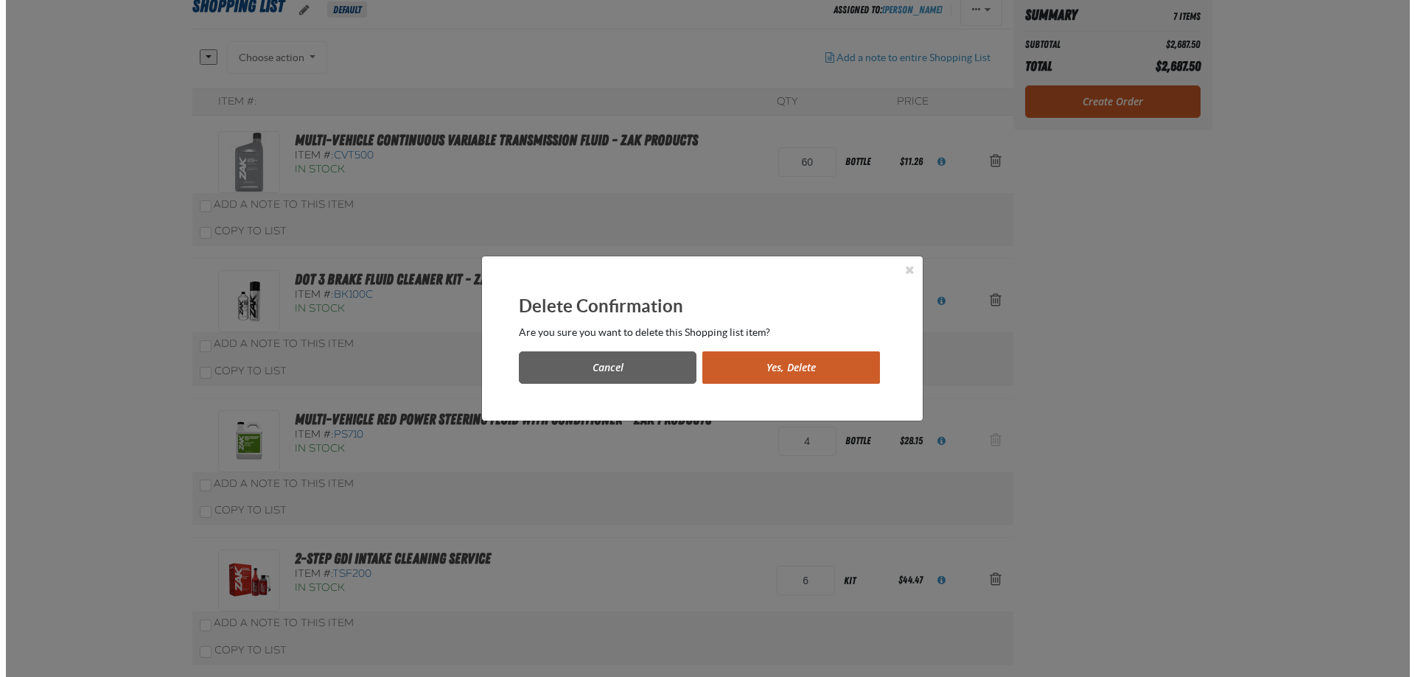
scroll to position [0, 0]
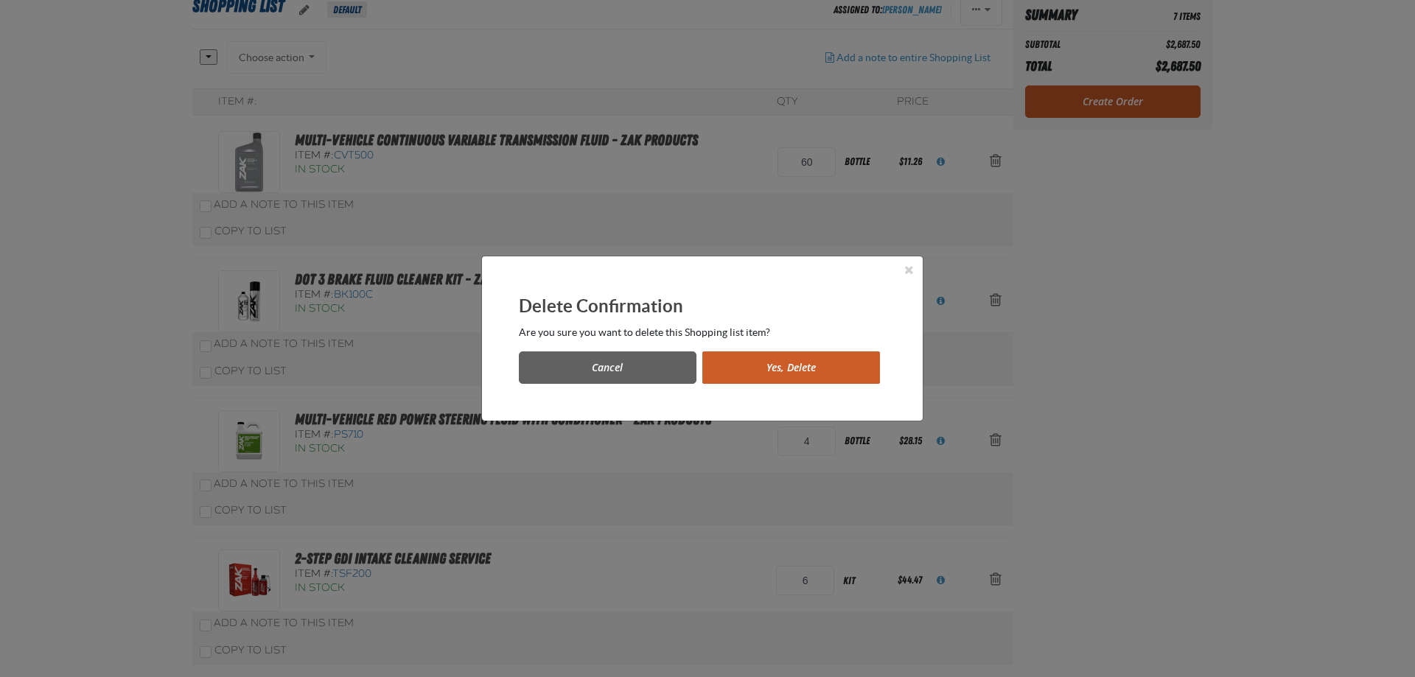
click at [761, 363] on button "Yes, Delete" at bounding box center [791, 367] width 178 height 32
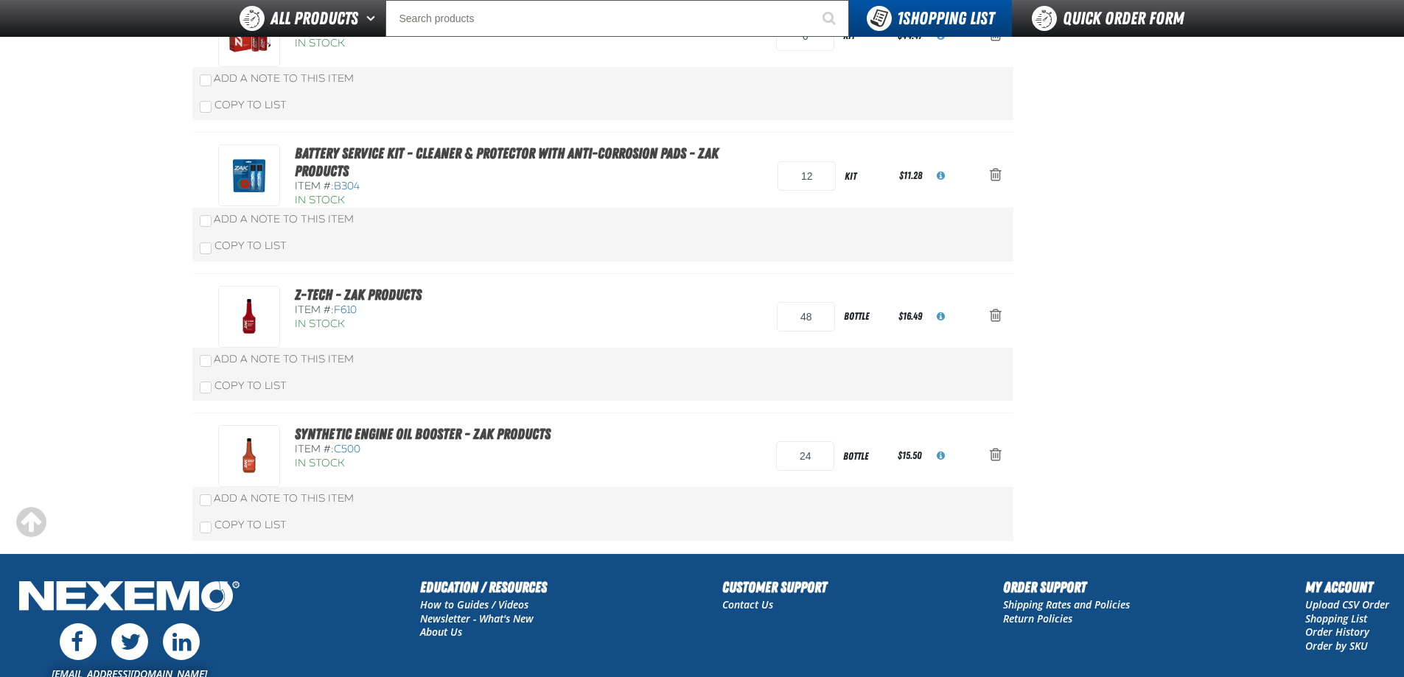
scroll to position [442, 0]
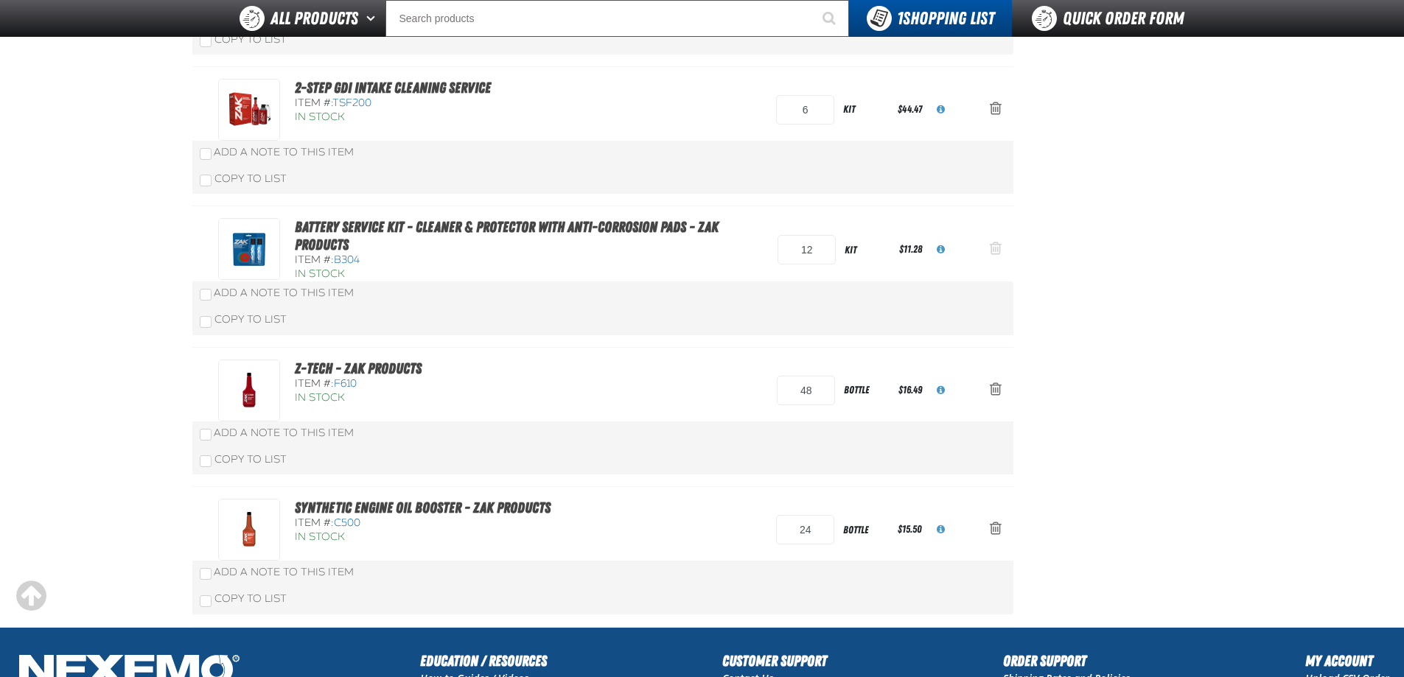
click at [992, 245] on span "Action Remove Battery Service Kit - Cleaner &amp; Protector with Anti-Corrosion…" at bounding box center [996, 248] width 12 height 15
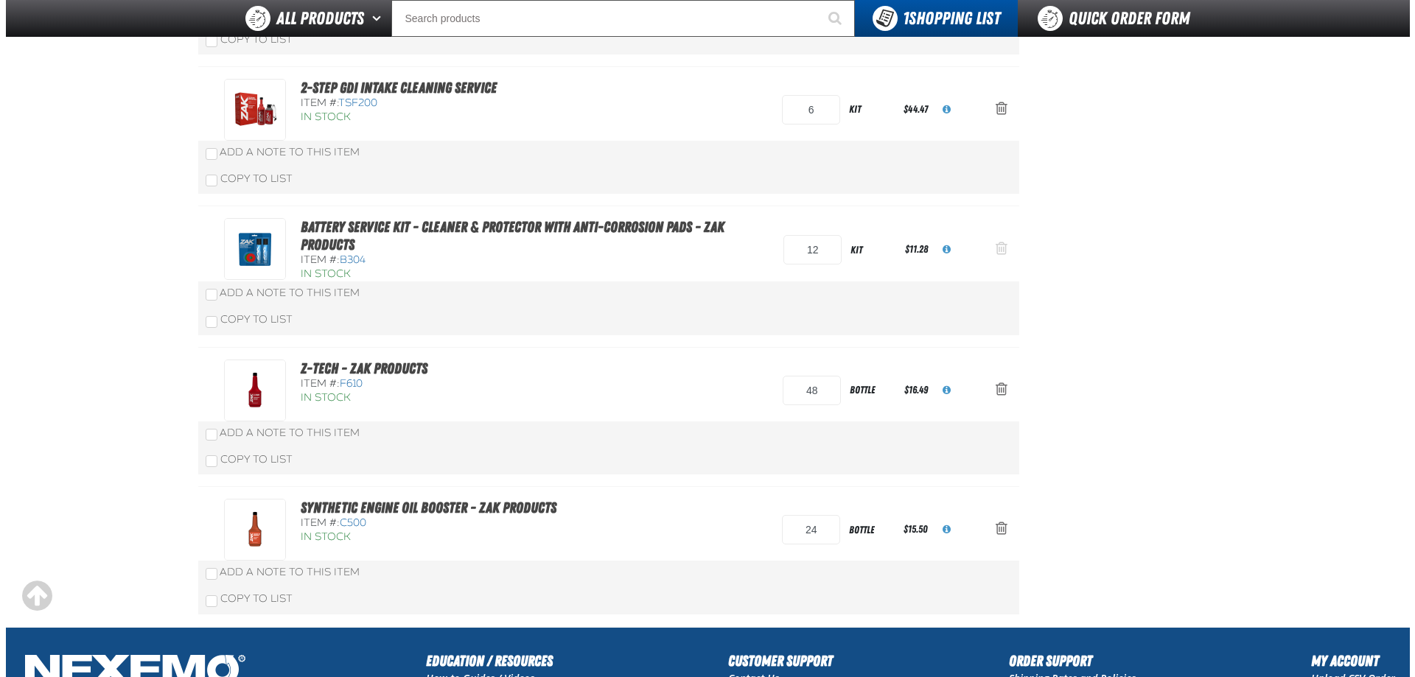
scroll to position [0, 0]
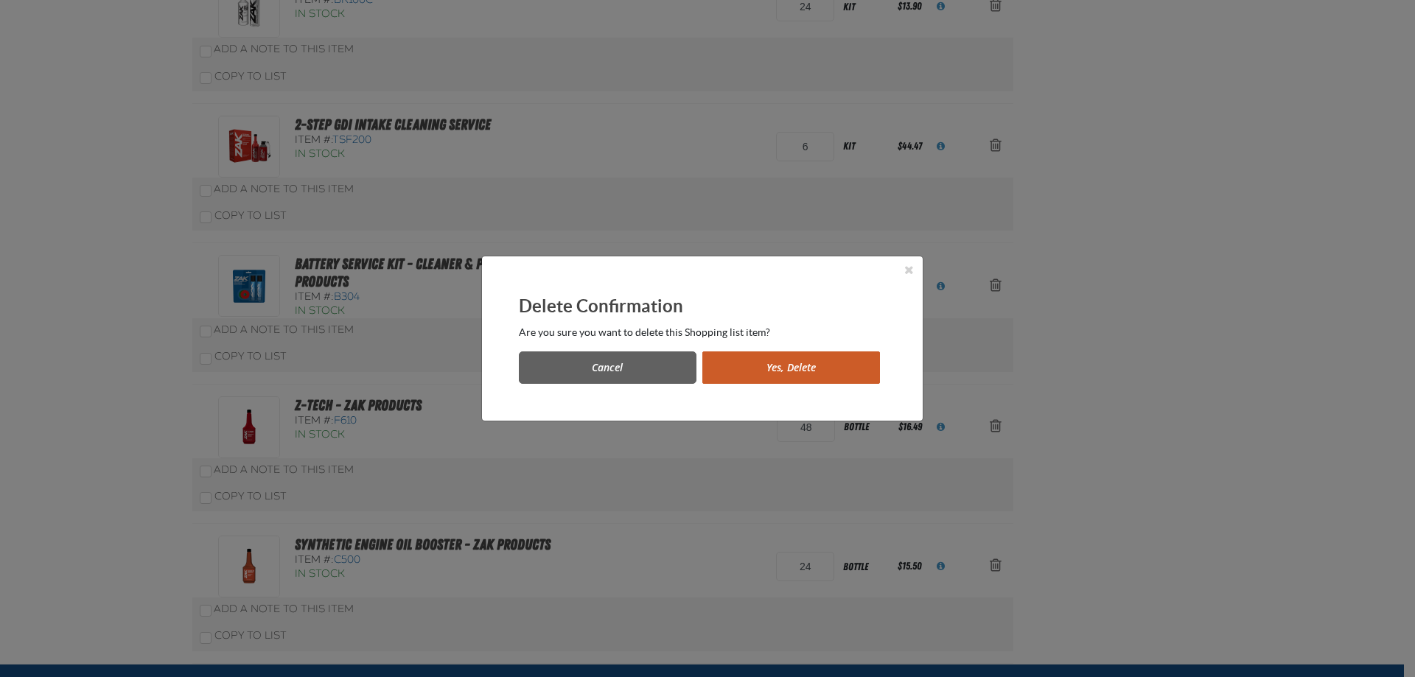
click at [794, 367] on button "Yes, Delete" at bounding box center [791, 367] width 178 height 32
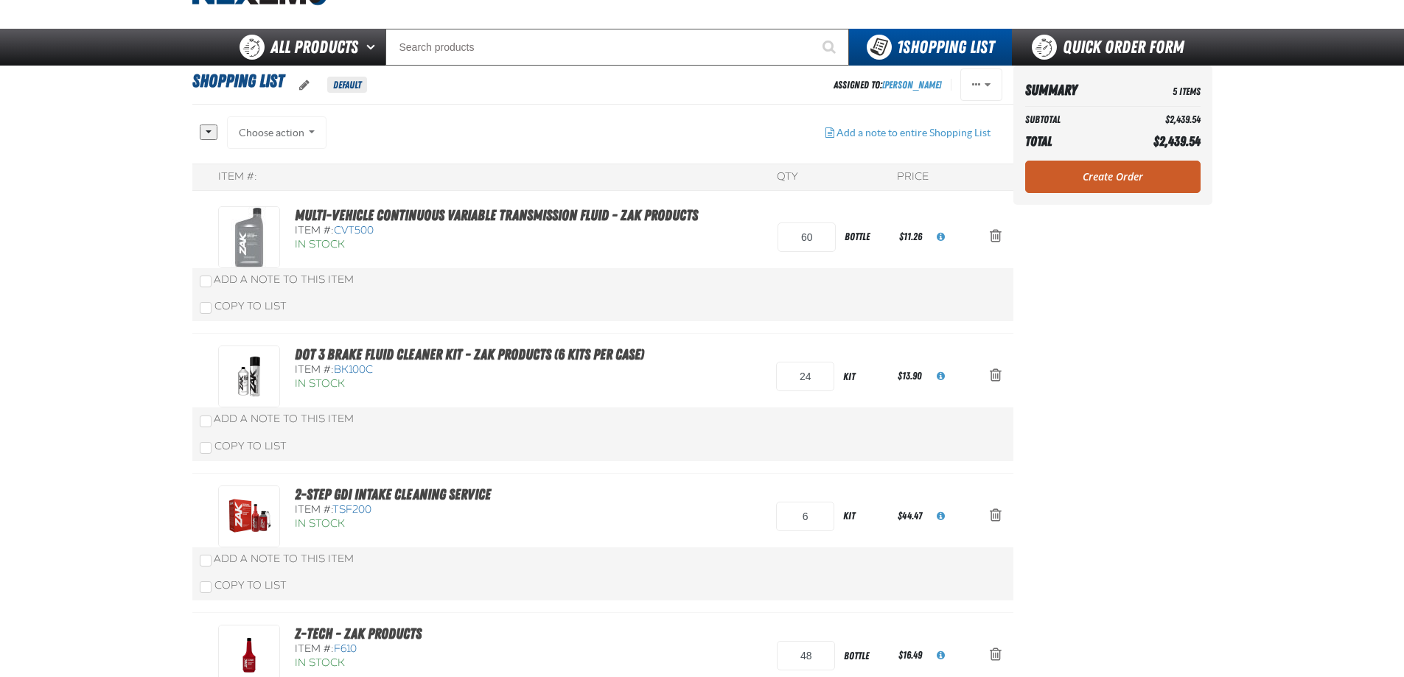
scroll to position [74, 0]
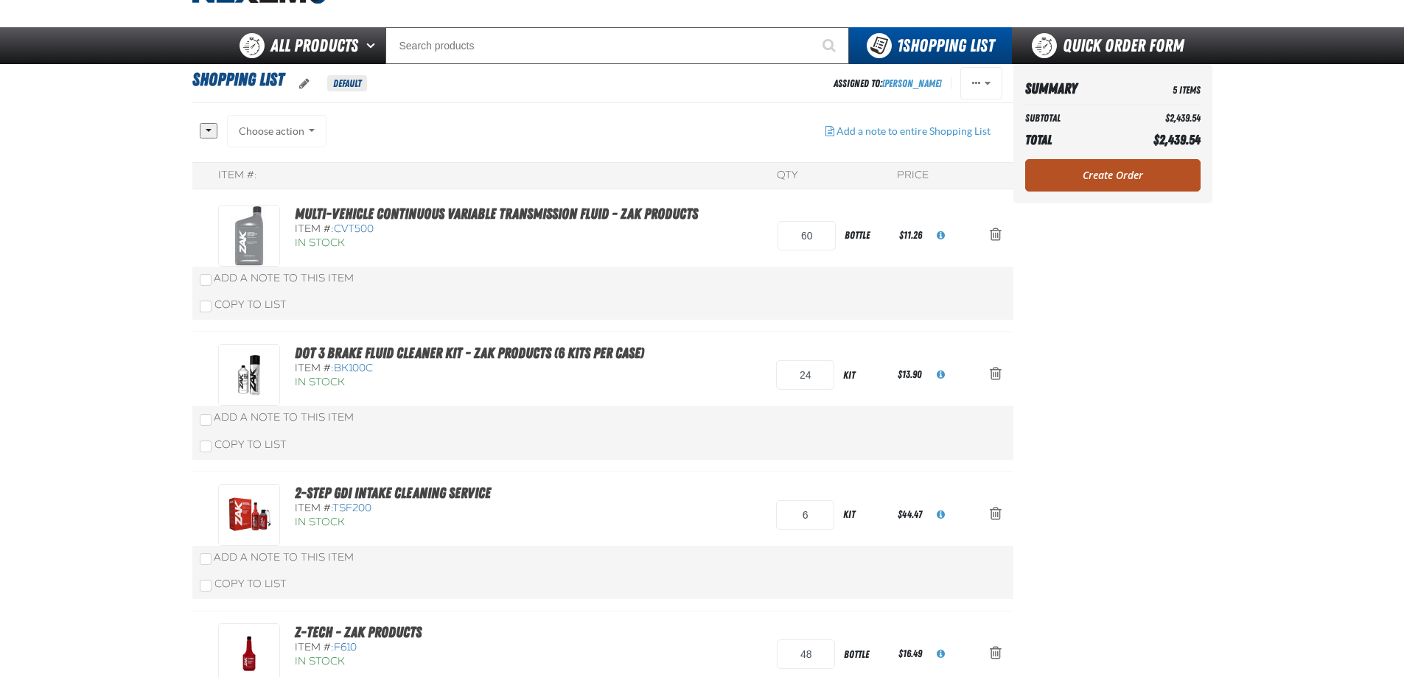
click at [1074, 174] on link "Create Order" at bounding box center [1112, 175] width 175 height 32
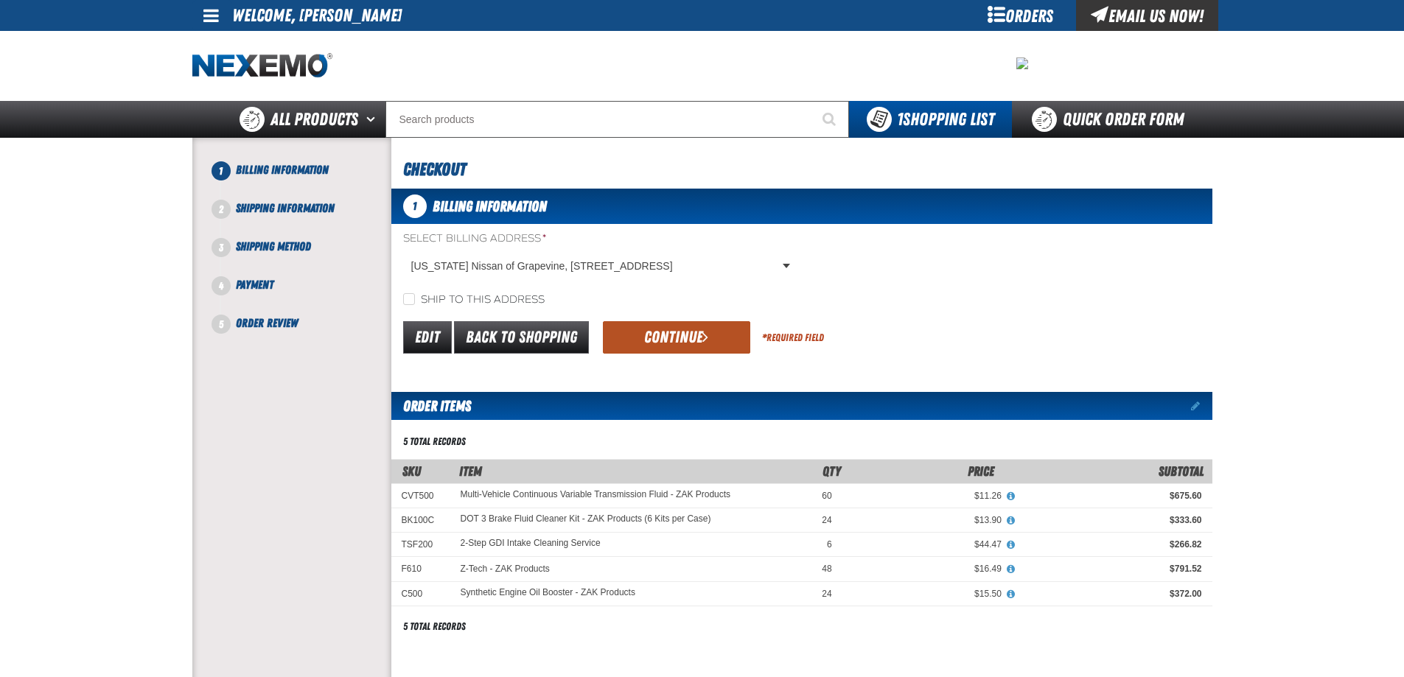
click at [676, 340] on button "Continue" at bounding box center [676, 337] width 147 height 32
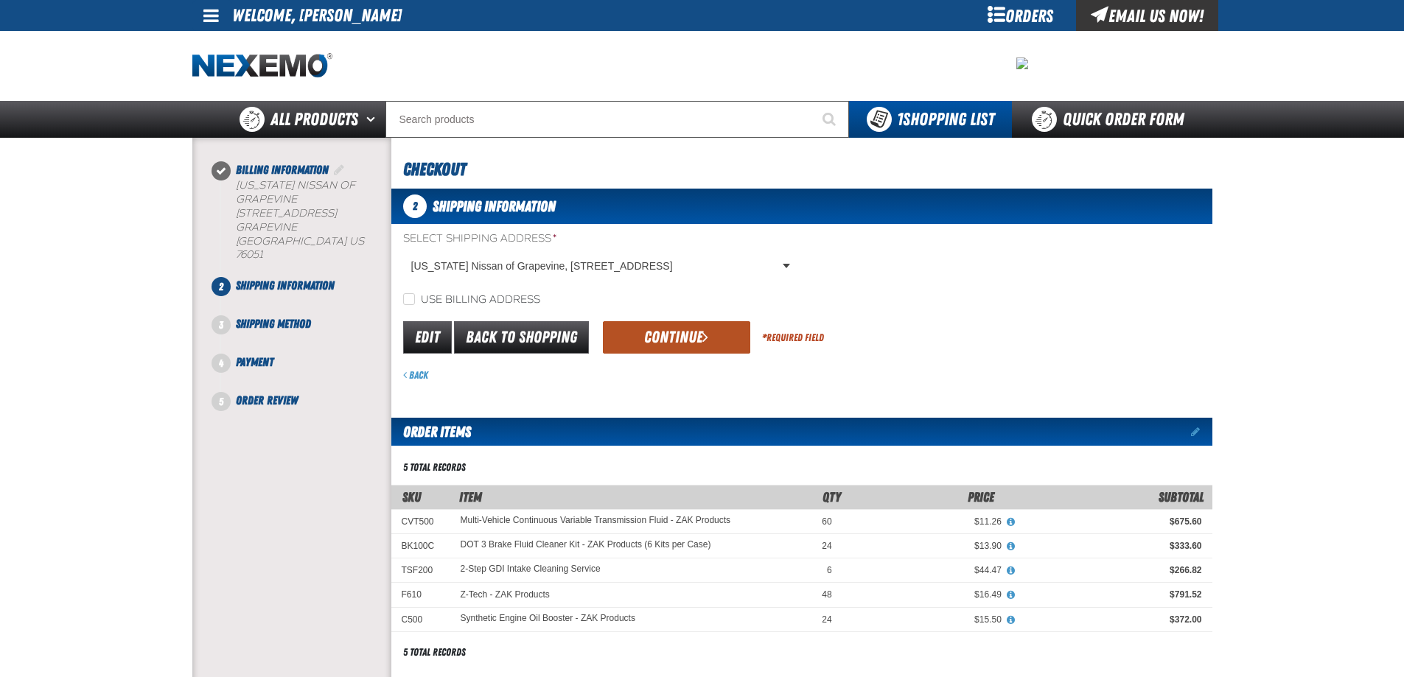
click at [646, 334] on button "Continue" at bounding box center [676, 337] width 147 height 32
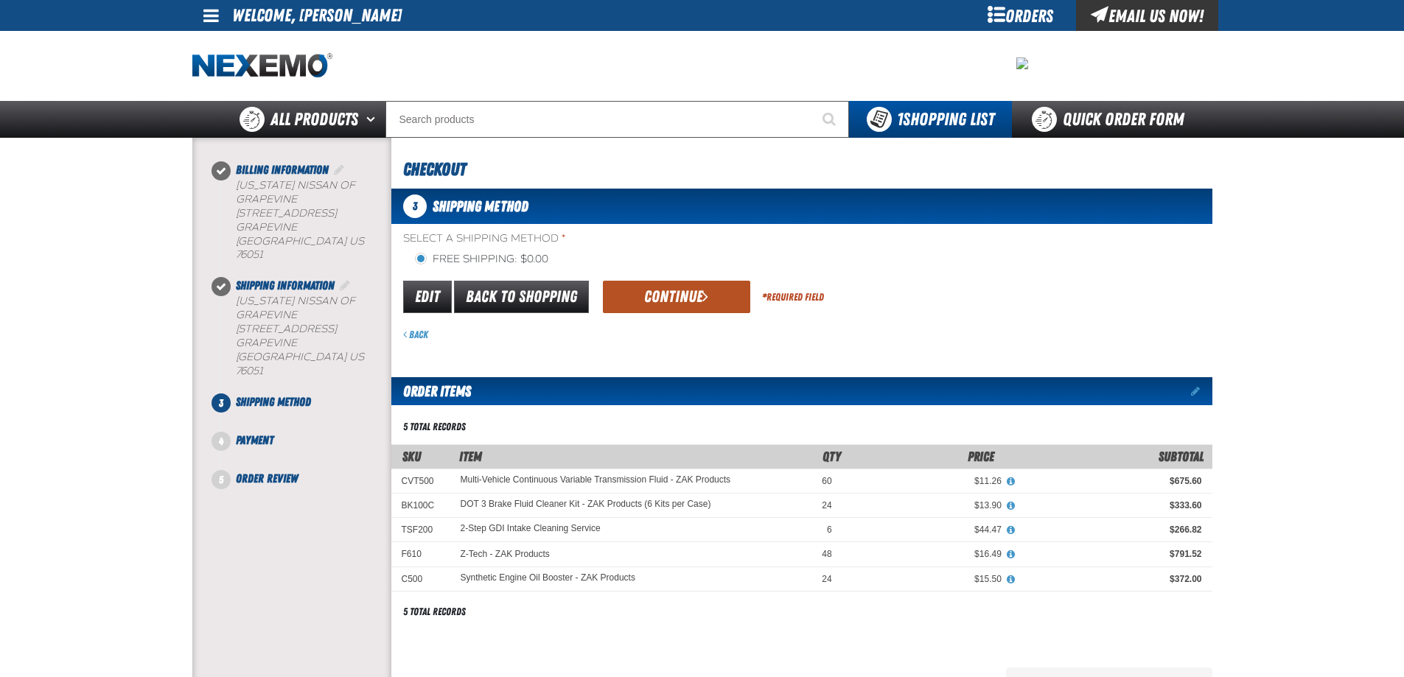
click at [698, 307] on button "Continue" at bounding box center [676, 297] width 147 height 32
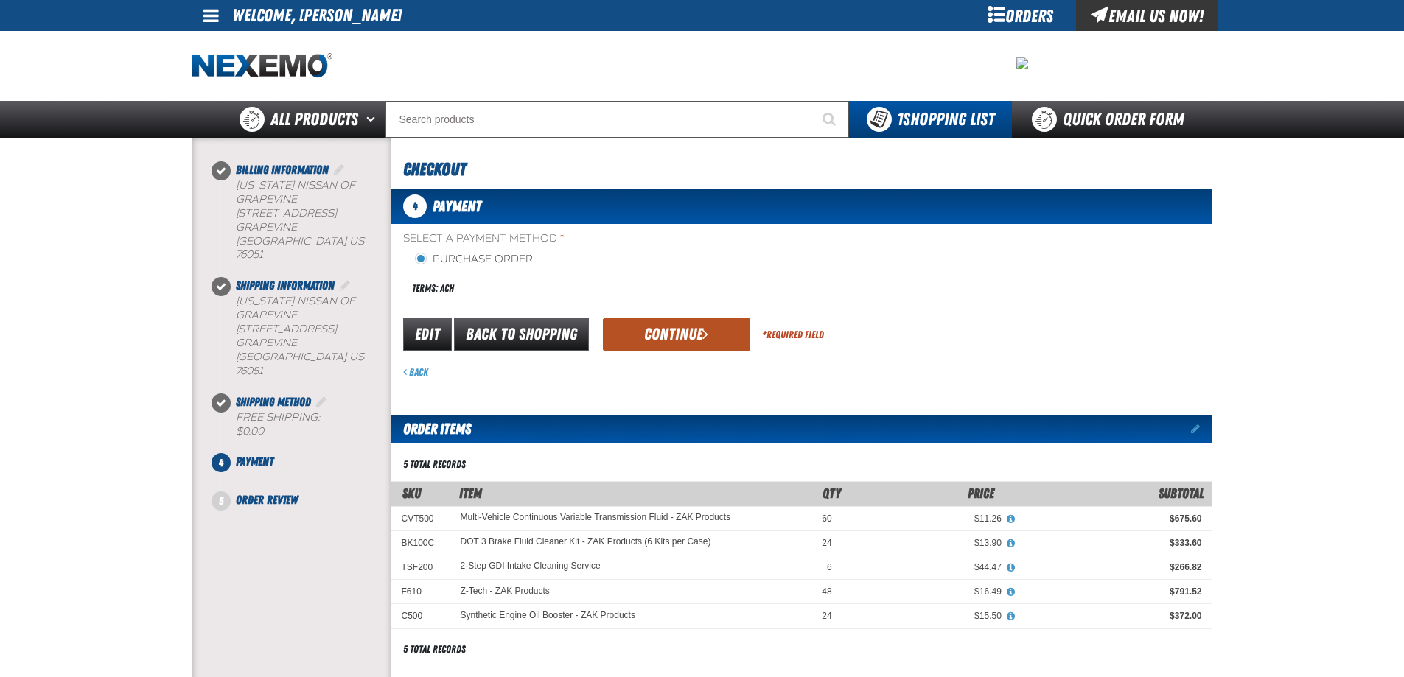
click at [706, 319] on button "Continue" at bounding box center [676, 334] width 147 height 32
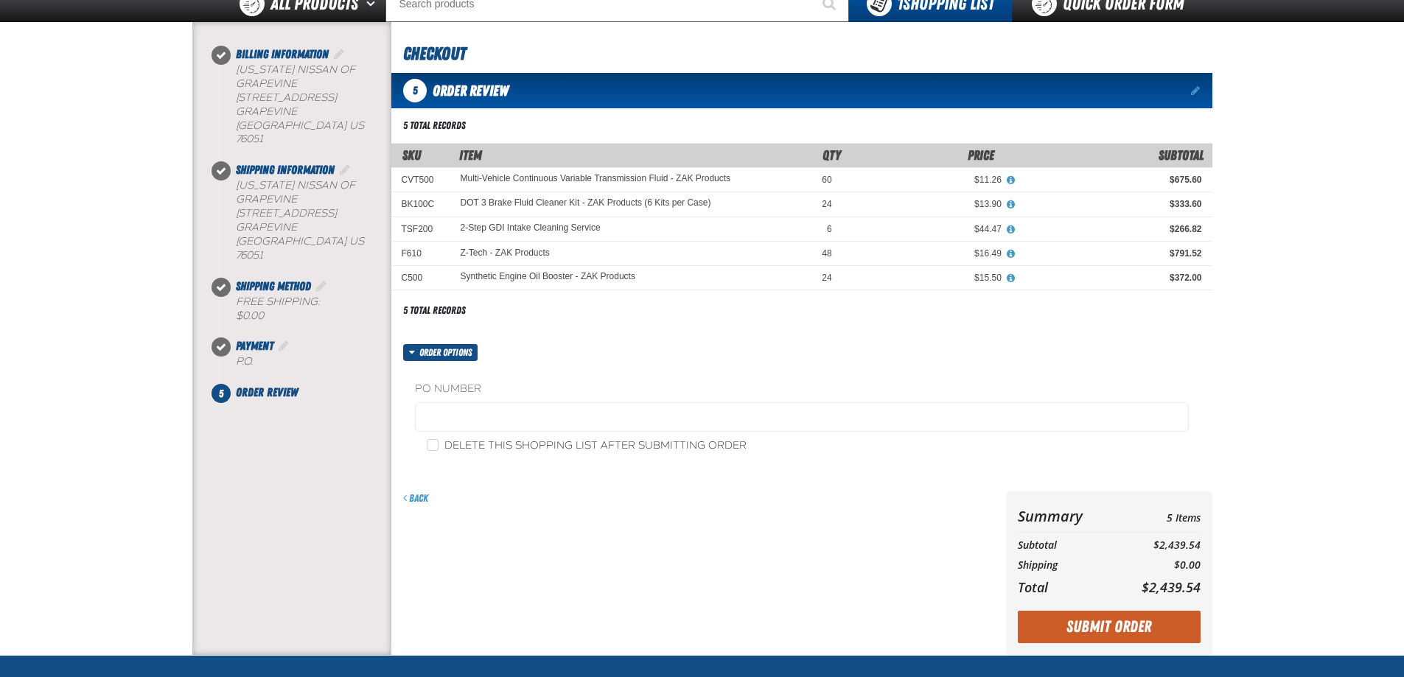
scroll to position [295, 0]
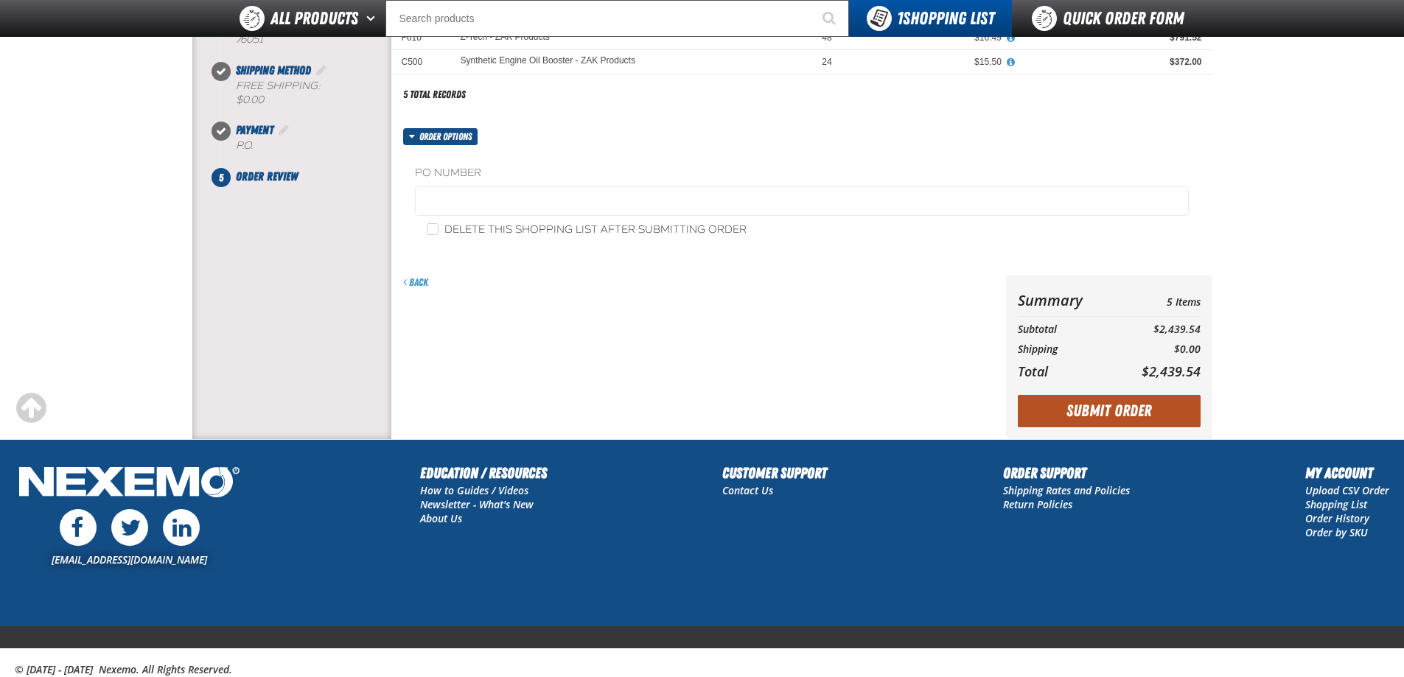
click at [1091, 410] on button "Submit Order" at bounding box center [1109, 411] width 183 height 32
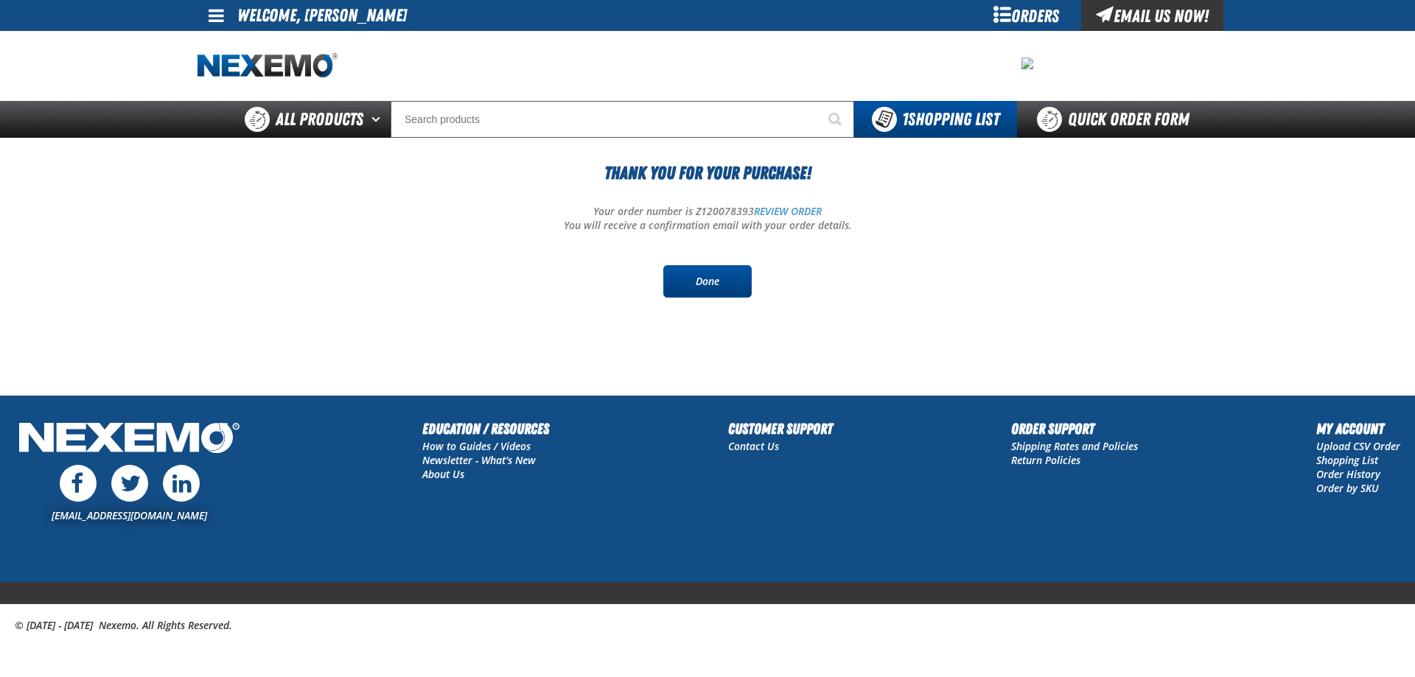
click at [720, 287] on link "Done" at bounding box center [707, 281] width 88 height 32
